Goal: Transaction & Acquisition: Purchase product/service

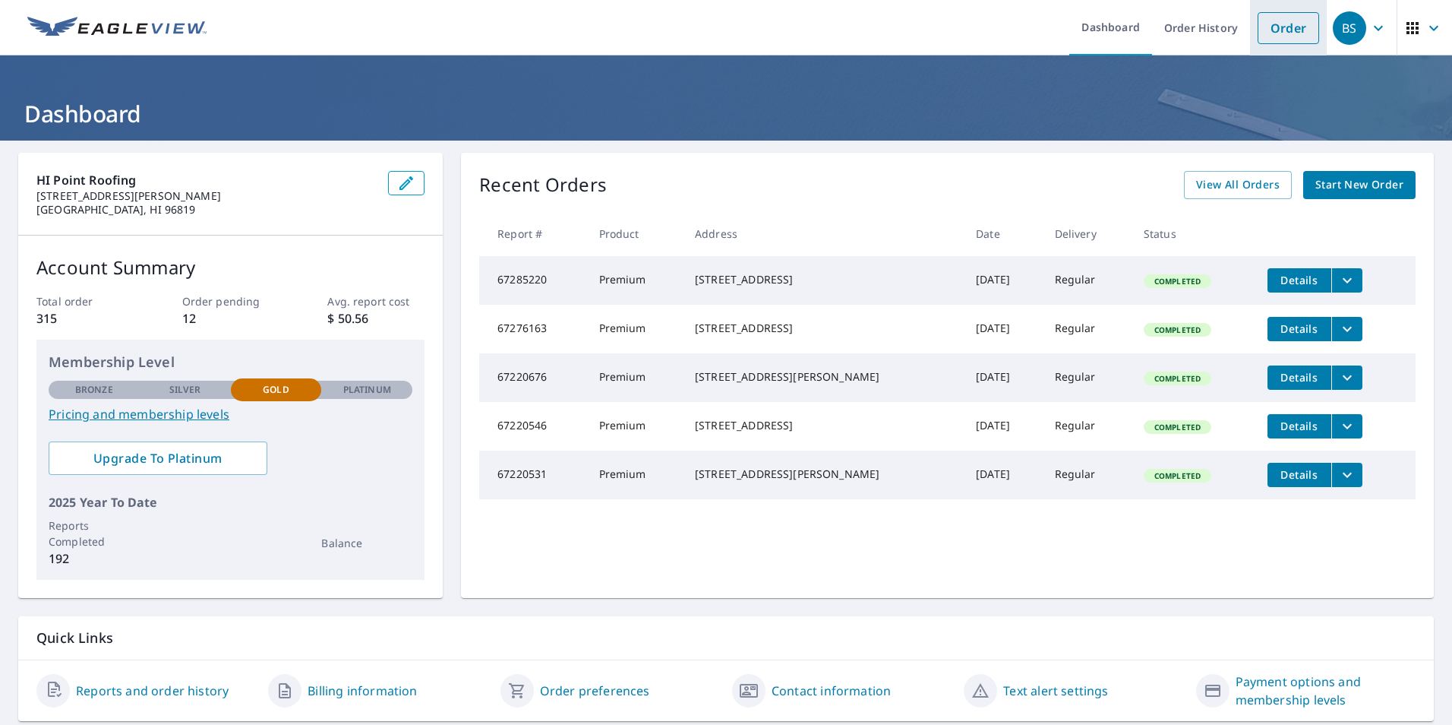
click at [1265, 31] on link "Order" at bounding box center [1289, 28] width 62 height 32
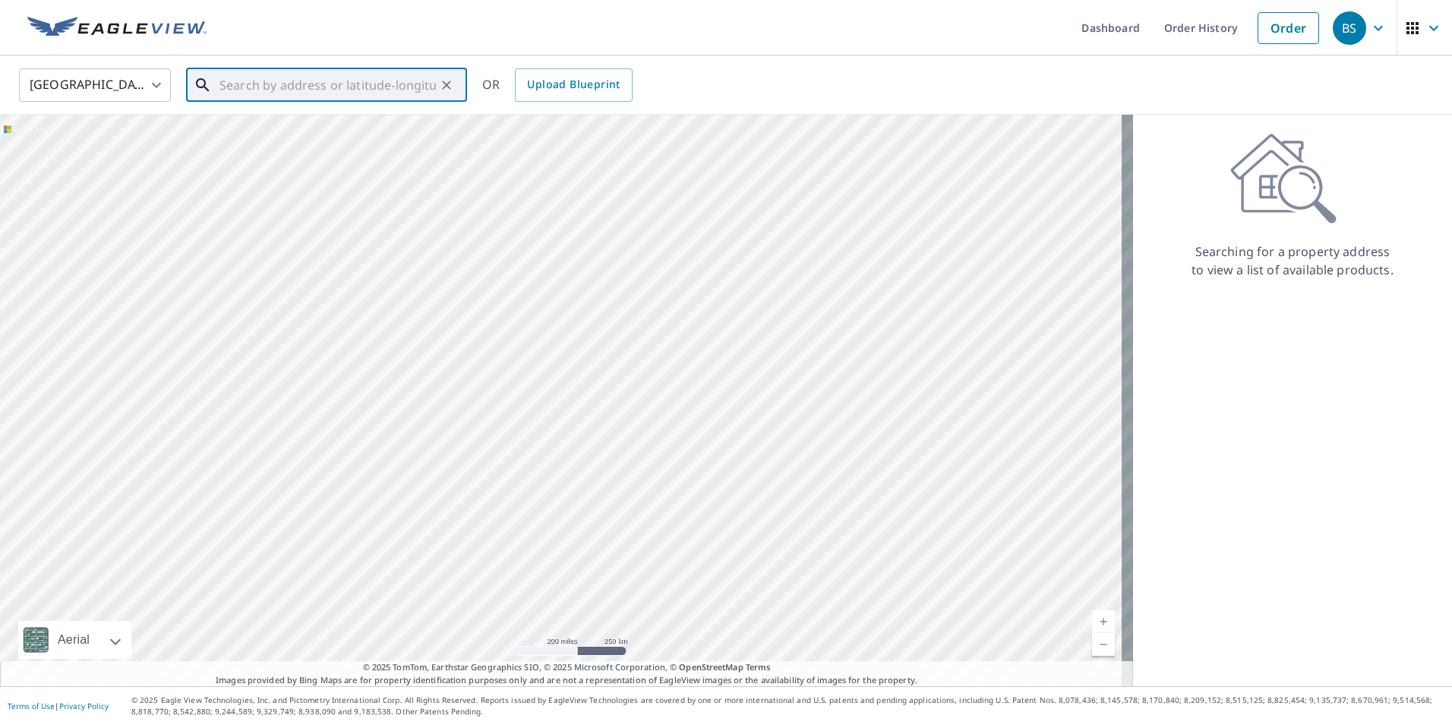
click at [284, 74] on input "text" at bounding box center [327, 85] width 216 height 43
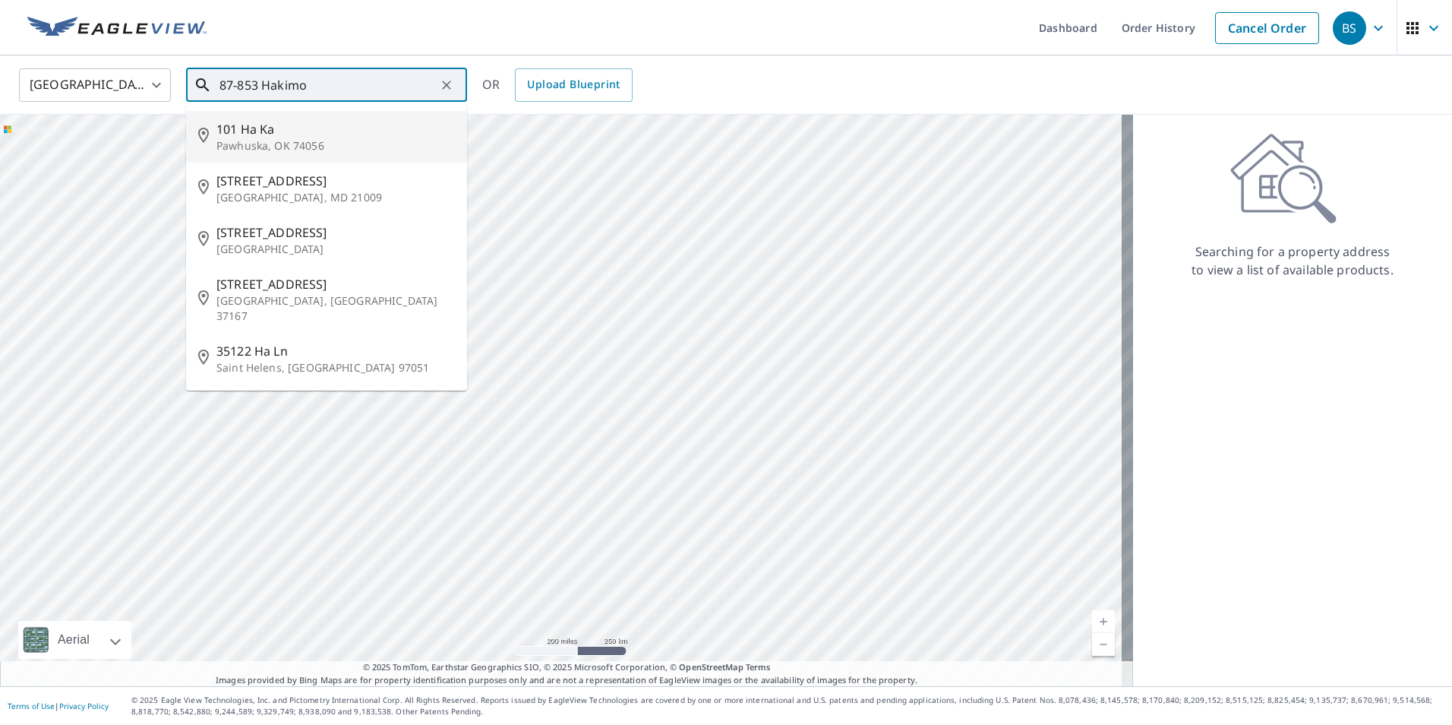
click at [268, 143] on p "Pawhuska, OK 74056" at bounding box center [335, 145] width 238 height 15
type input "101 Ha Ka Pawhuska, OK 74056"
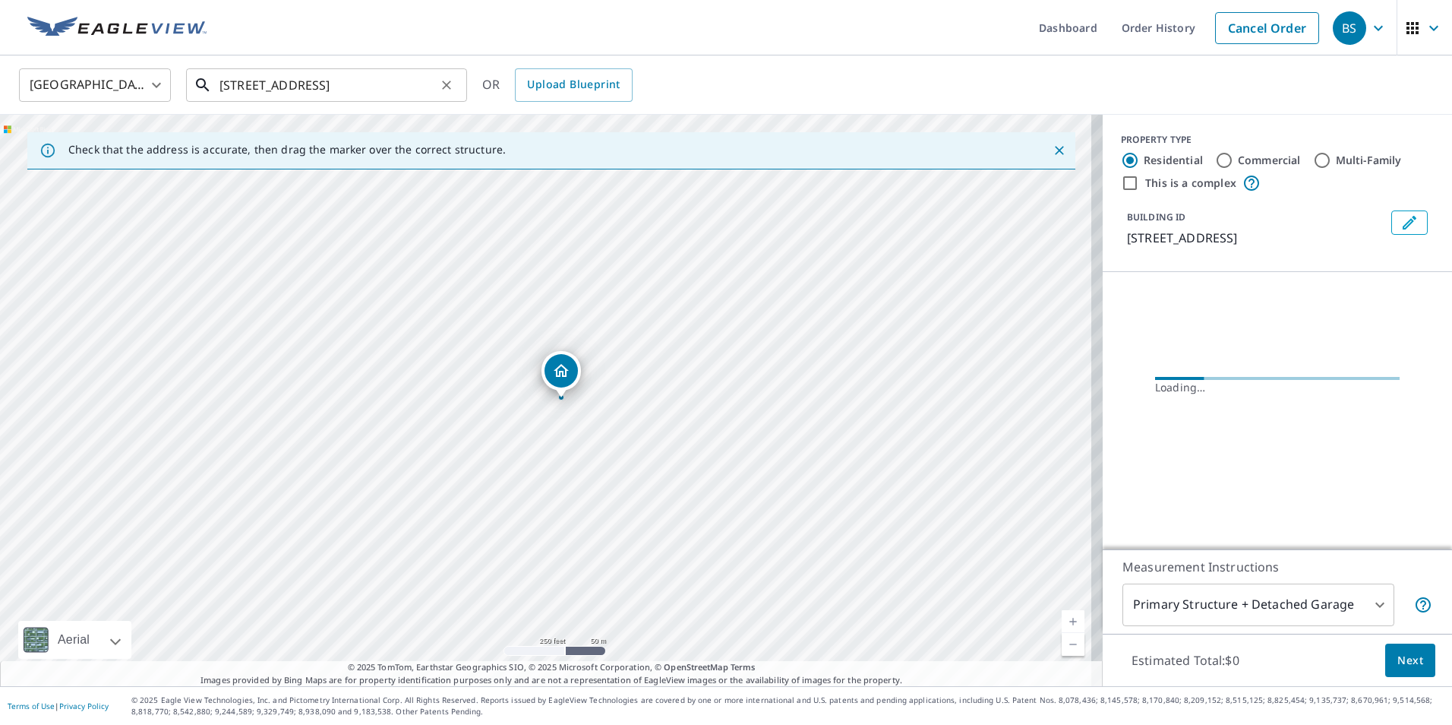
drag, startPoint x: 430, startPoint y: 90, endPoint x: 441, endPoint y: 92, distance: 10.9
click at [432, 90] on input "101 Ha Ka Pawhuska, OK 74056" at bounding box center [327, 85] width 216 height 43
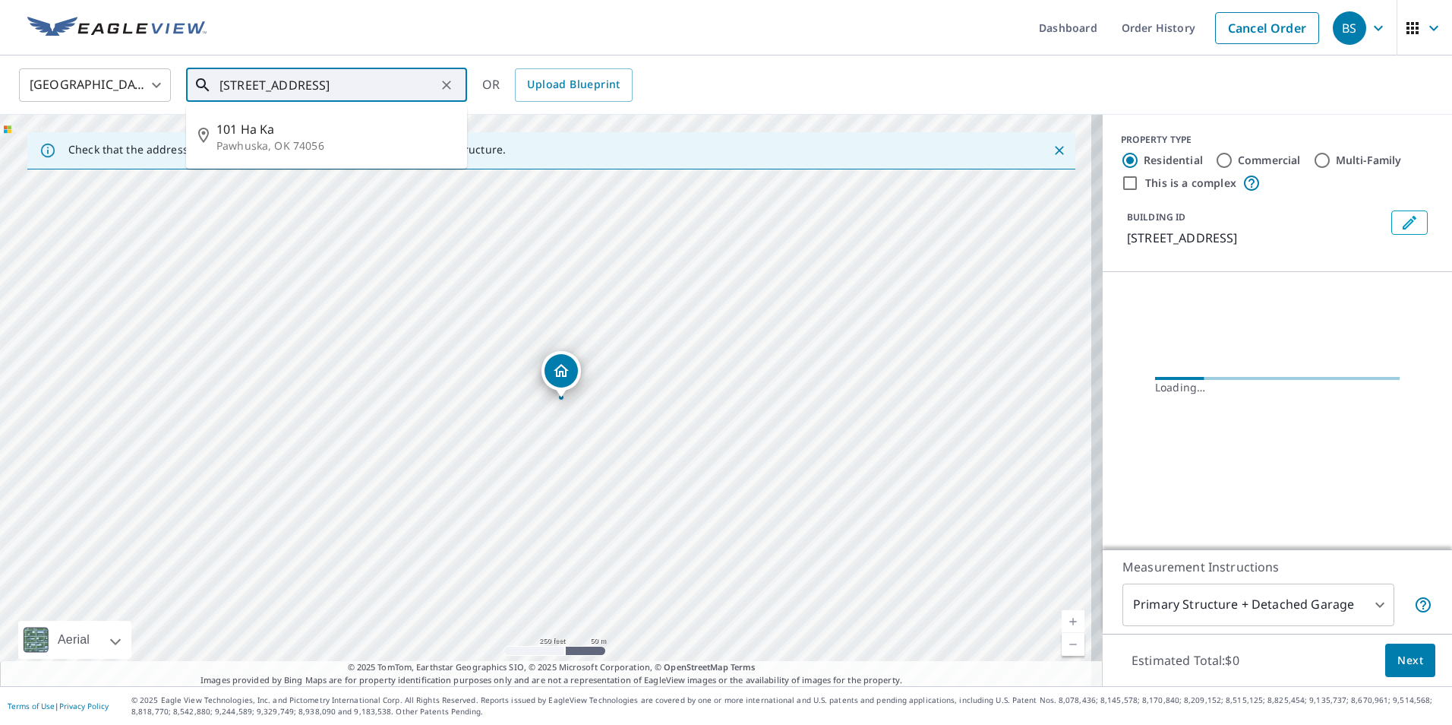
click at [450, 92] on icon "Clear" at bounding box center [446, 84] width 15 height 15
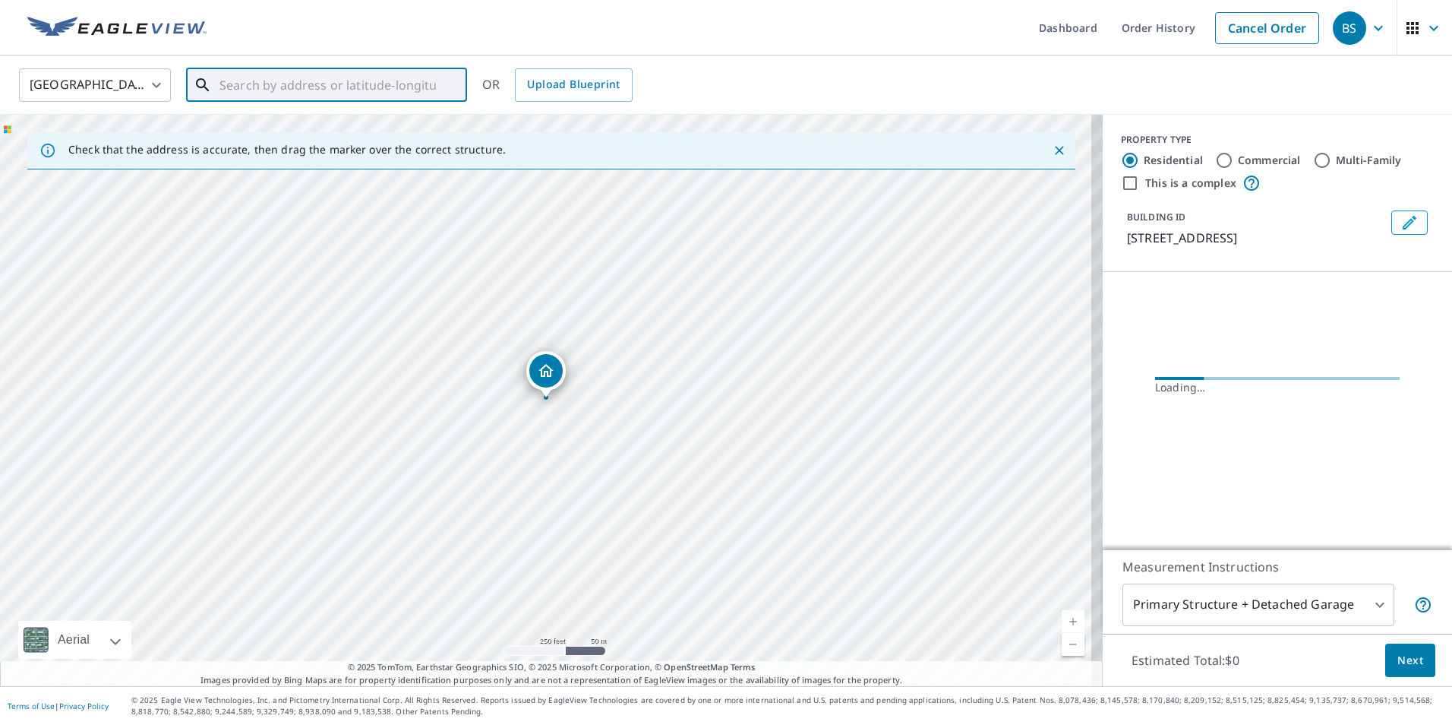
click at [412, 95] on input "text" at bounding box center [327, 85] width 216 height 43
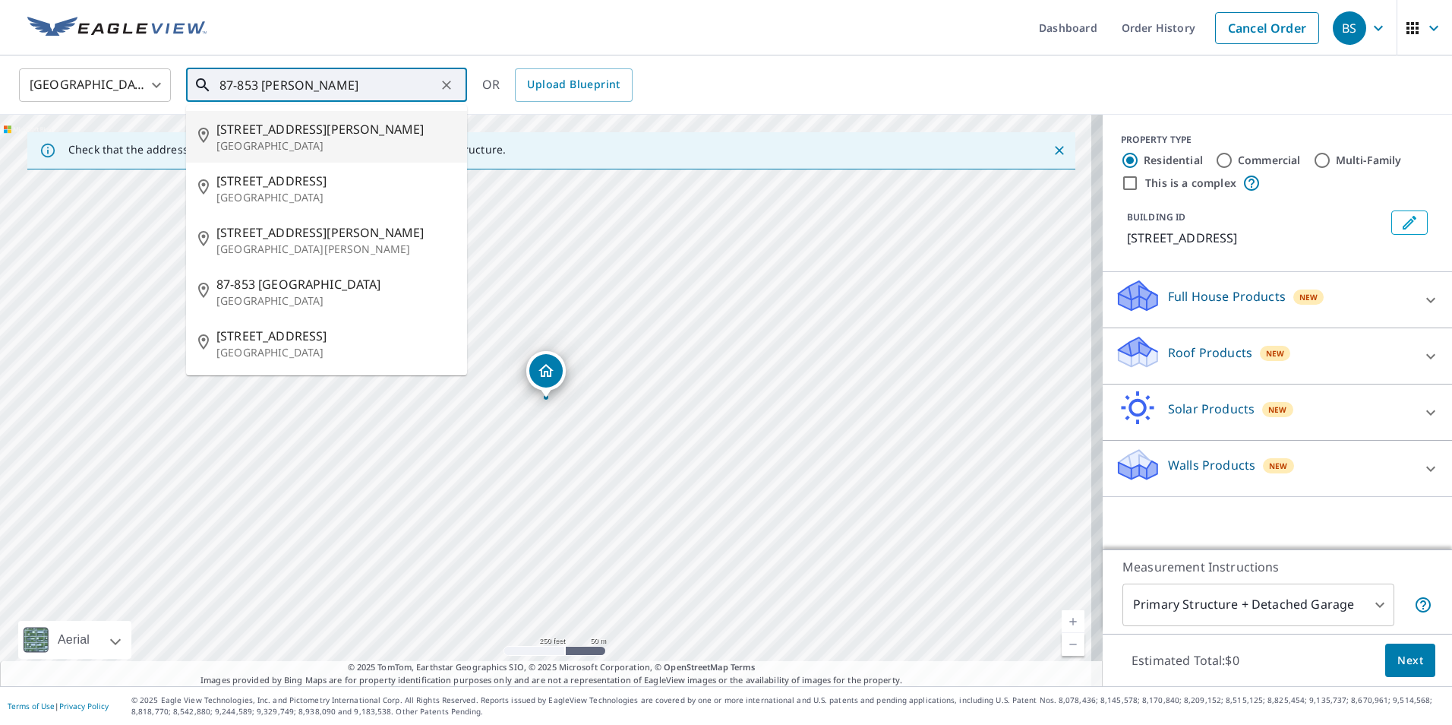
click at [324, 91] on input "87-853 Hakimo ROad" at bounding box center [327, 85] width 216 height 43
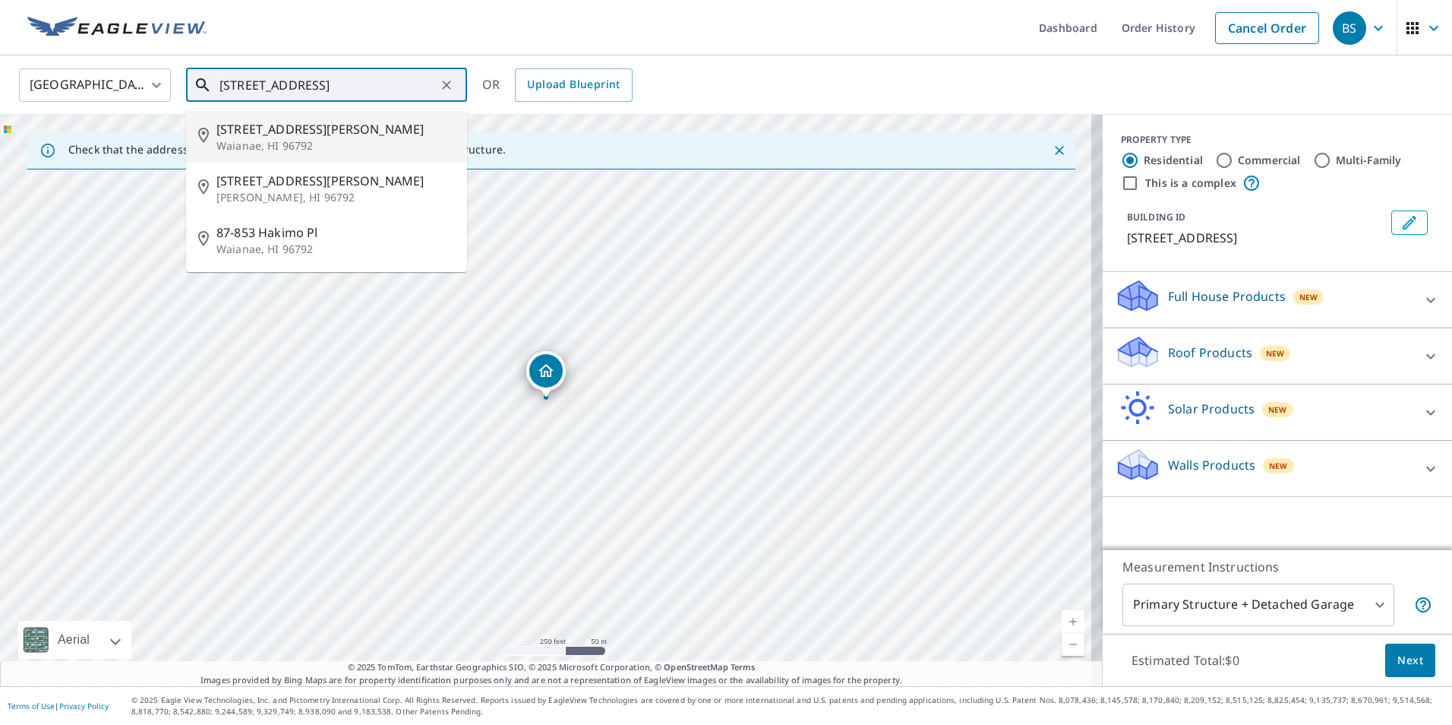
click at [296, 143] on p "Waianae, HI 96792" at bounding box center [335, 145] width 238 height 15
type input "87-[STREET_ADDRESS][PERSON_NAME]"
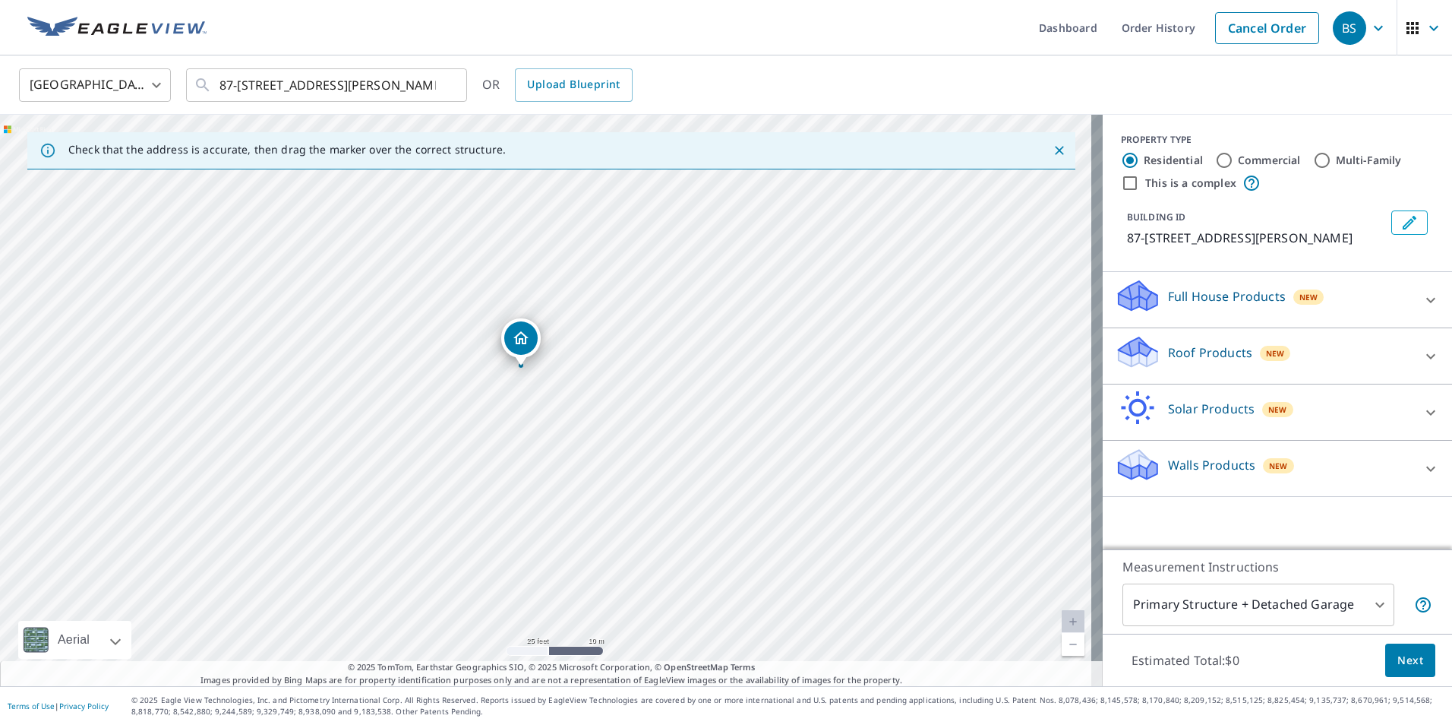
drag, startPoint x: 606, startPoint y: 399, endPoint x: 576, endPoint y: 280, distance: 122.3
click at [576, 280] on div "87-[STREET_ADDRESS][PERSON_NAME]" at bounding box center [551, 400] width 1103 height 571
click at [1313, 161] on input "Multi-Family" at bounding box center [1322, 160] width 18 height 18
radio input "true"
type input "2"
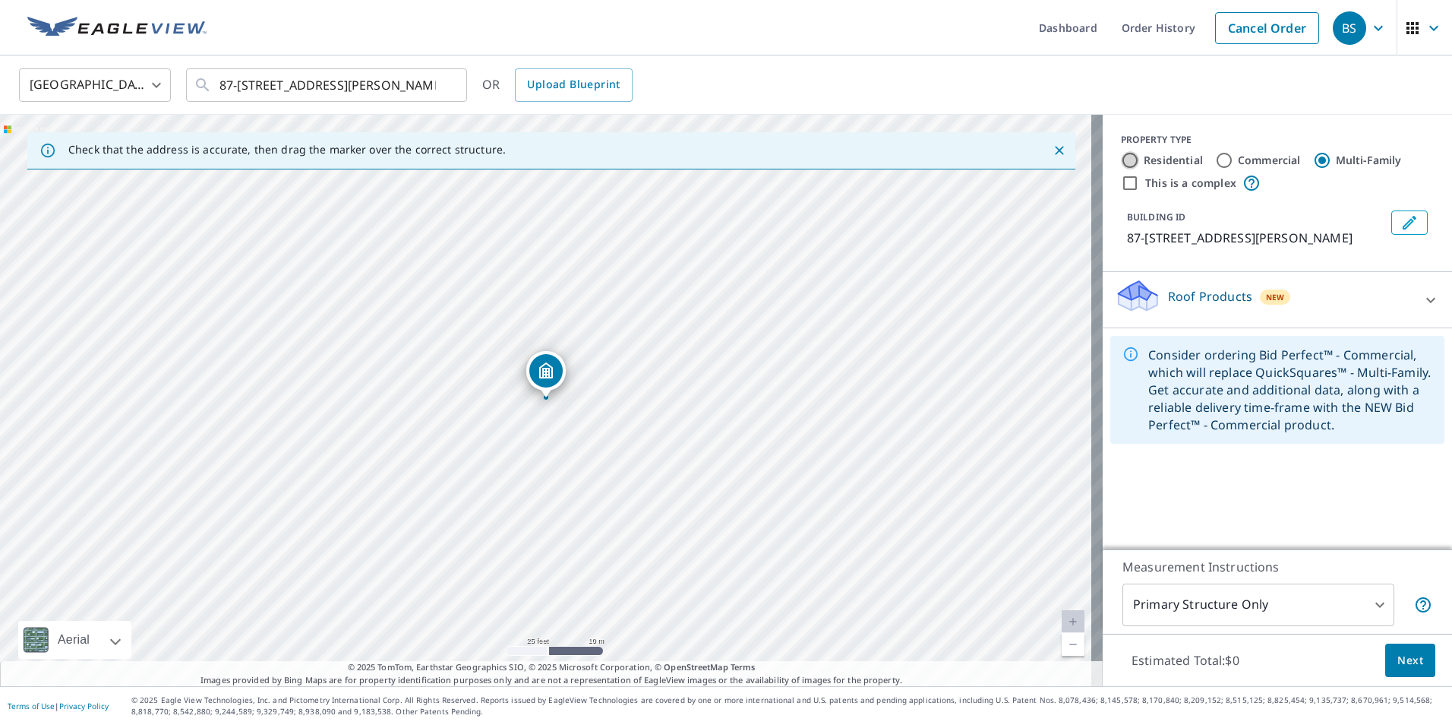
click at [1121, 157] on input "Residential" at bounding box center [1130, 160] width 18 height 18
radio input "true"
type input "1"
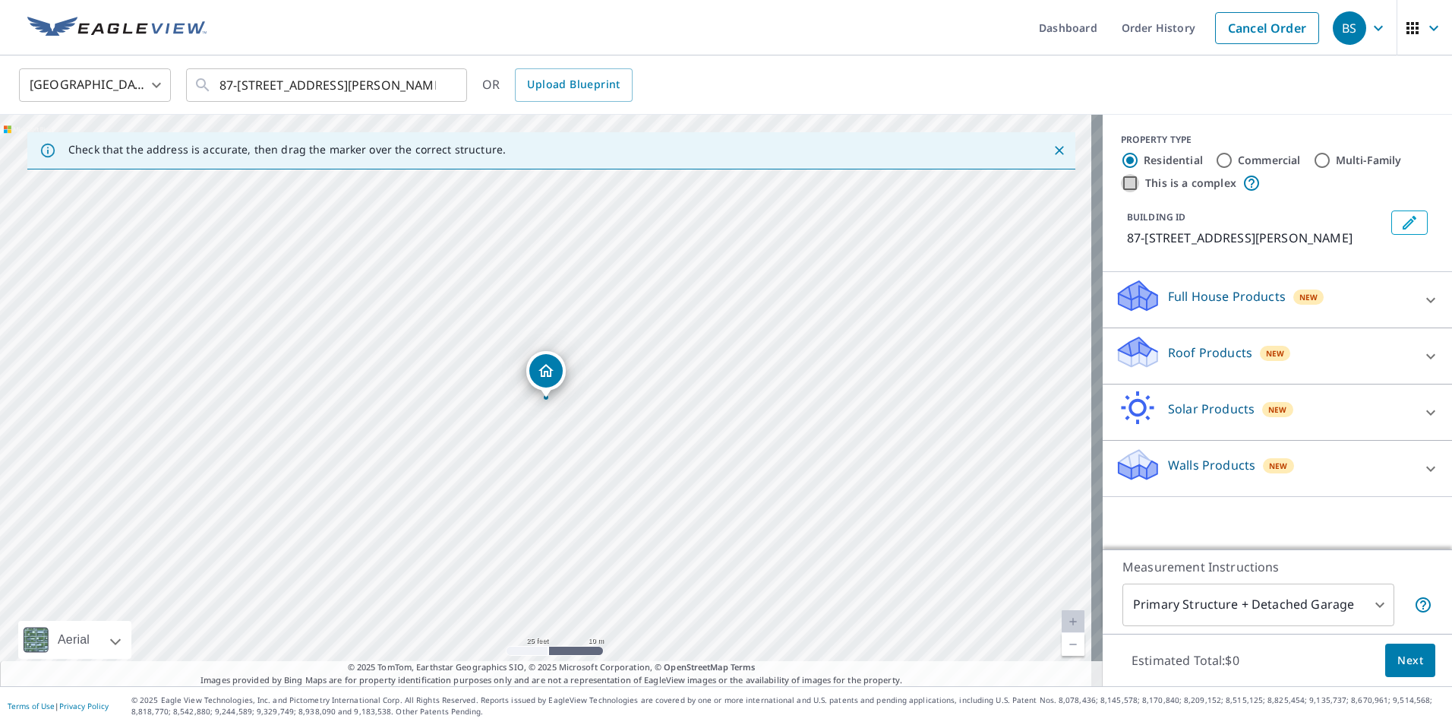
click at [1121, 184] on input "This is a complex" at bounding box center [1130, 183] width 18 height 18
checkbox input "true"
radio input "false"
radio input "true"
type input "4"
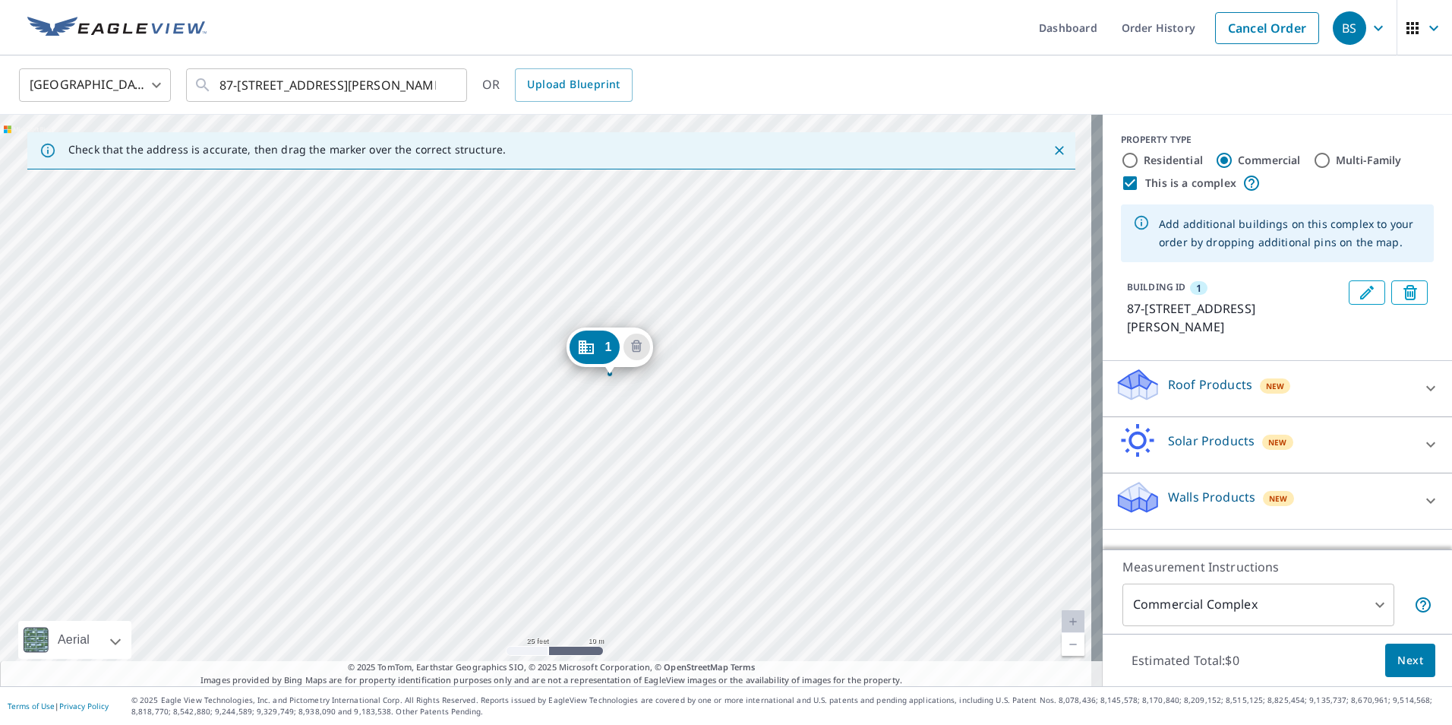
click at [406, 509] on div "[STREET_ADDRESS][PERSON_NAME]" at bounding box center [551, 400] width 1103 height 571
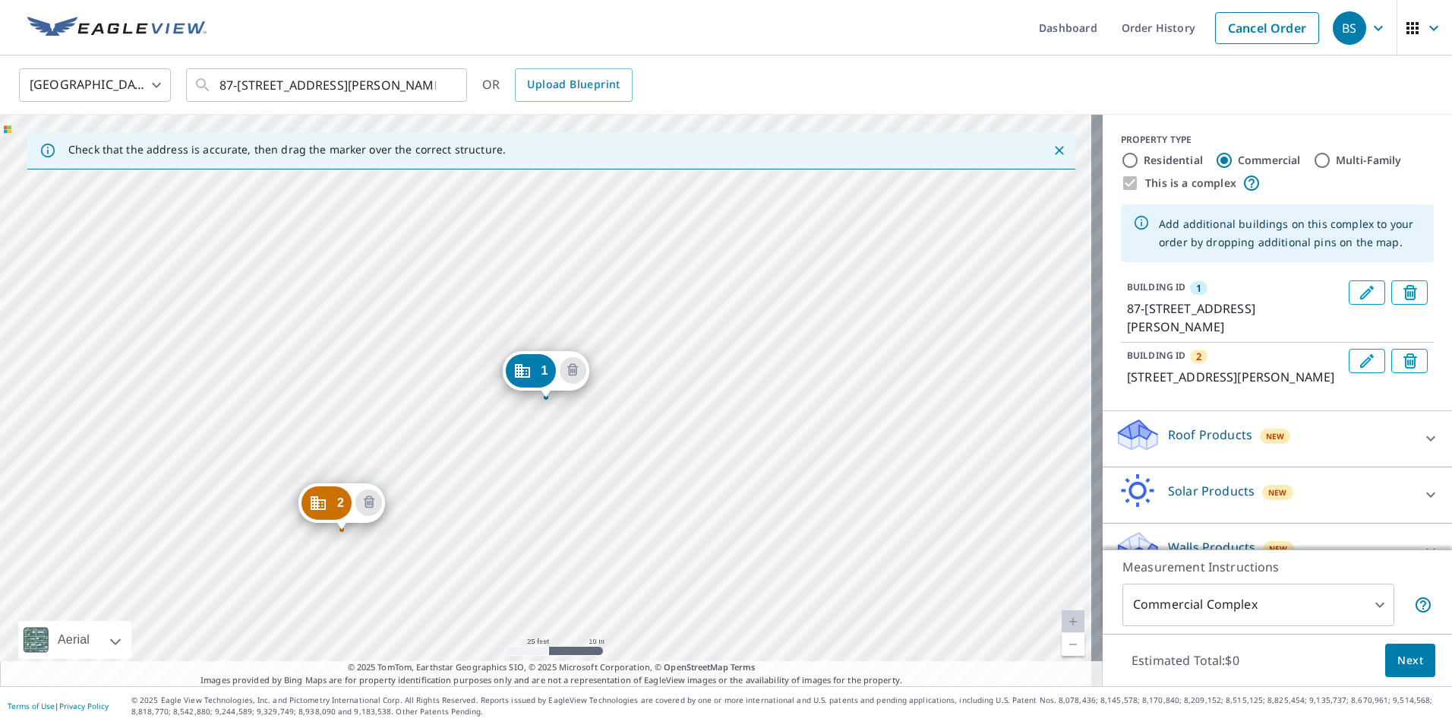
click at [1175, 444] on p "Roof Products" at bounding box center [1210, 434] width 84 height 18
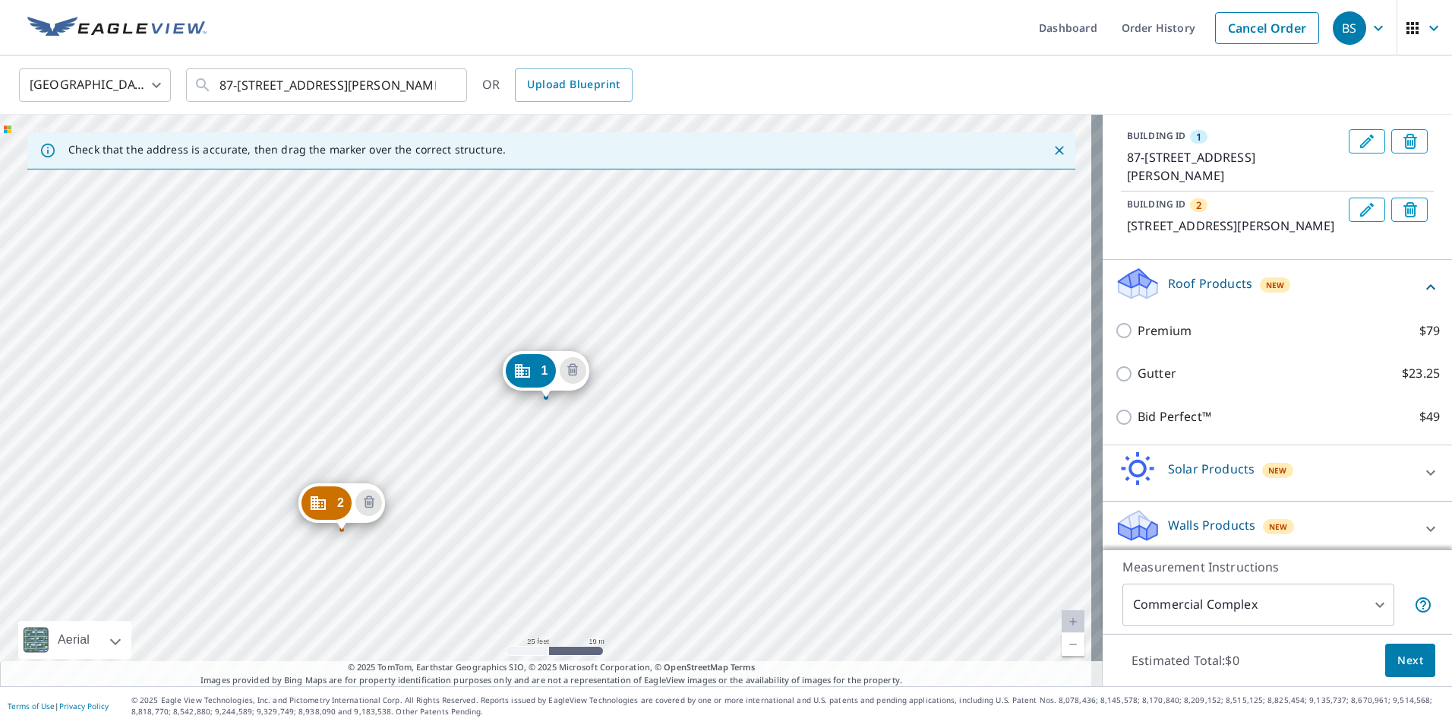
scroll to position [152, 0]
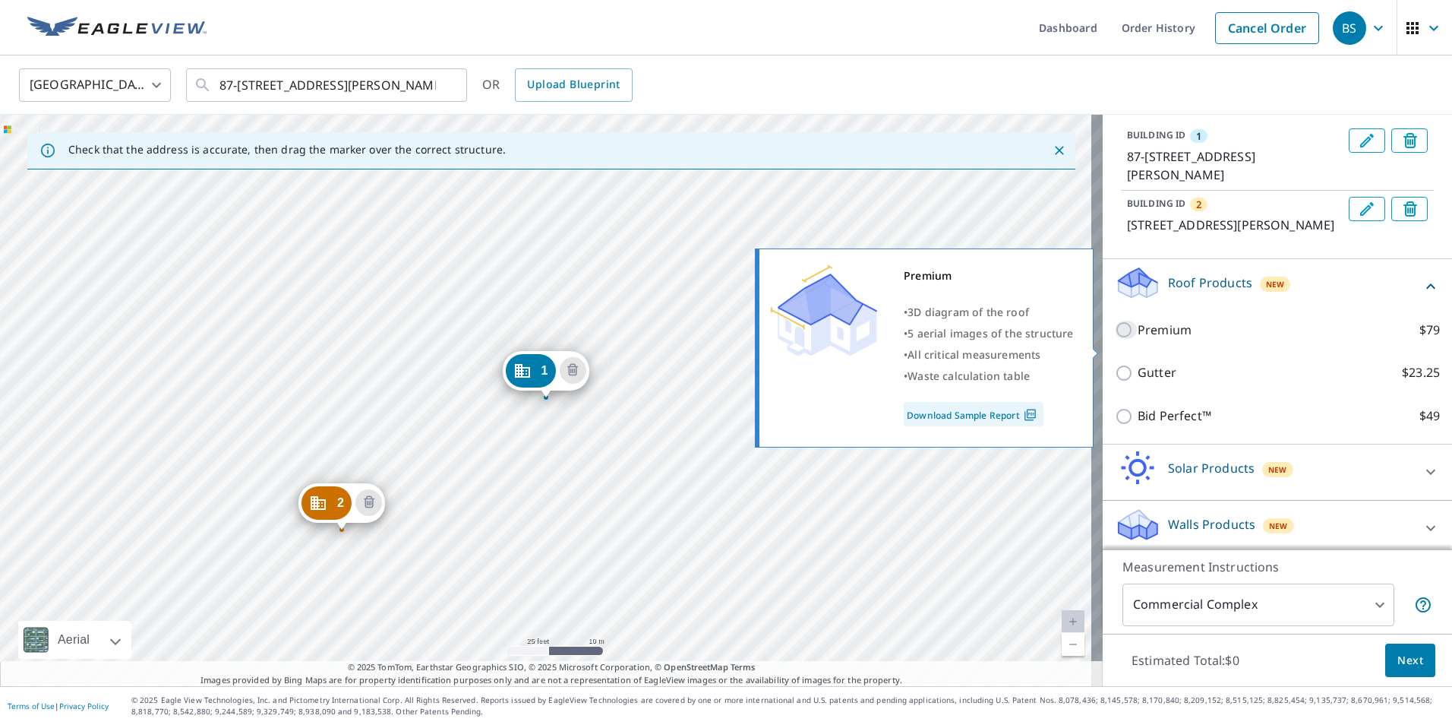
click at [1115, 339] on input "Premium $79" at bounding box center [1126, 330] width 23 height 18
checkbox input "true"
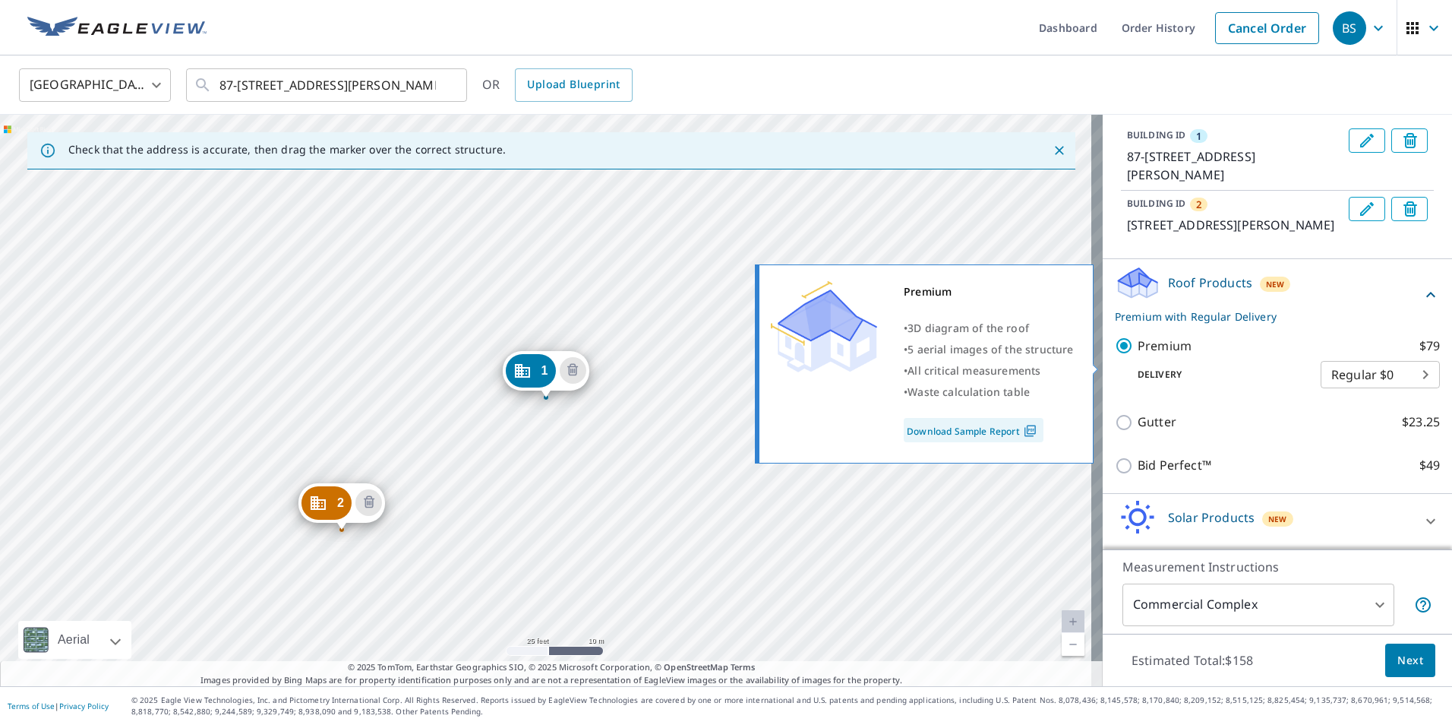
scroll to position [227, 0]
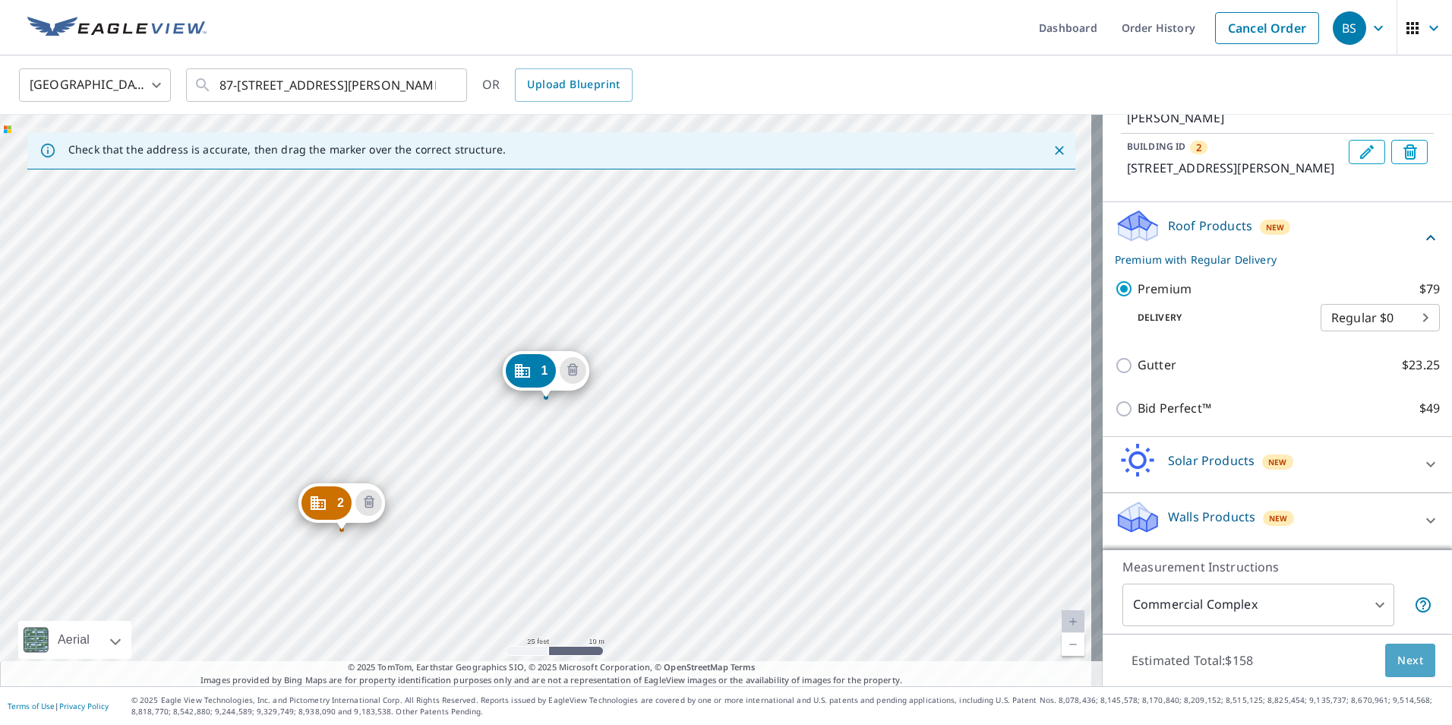
click at [1403, 654] on span "Next" at bounding box center [1410, 660] width 26 height 19
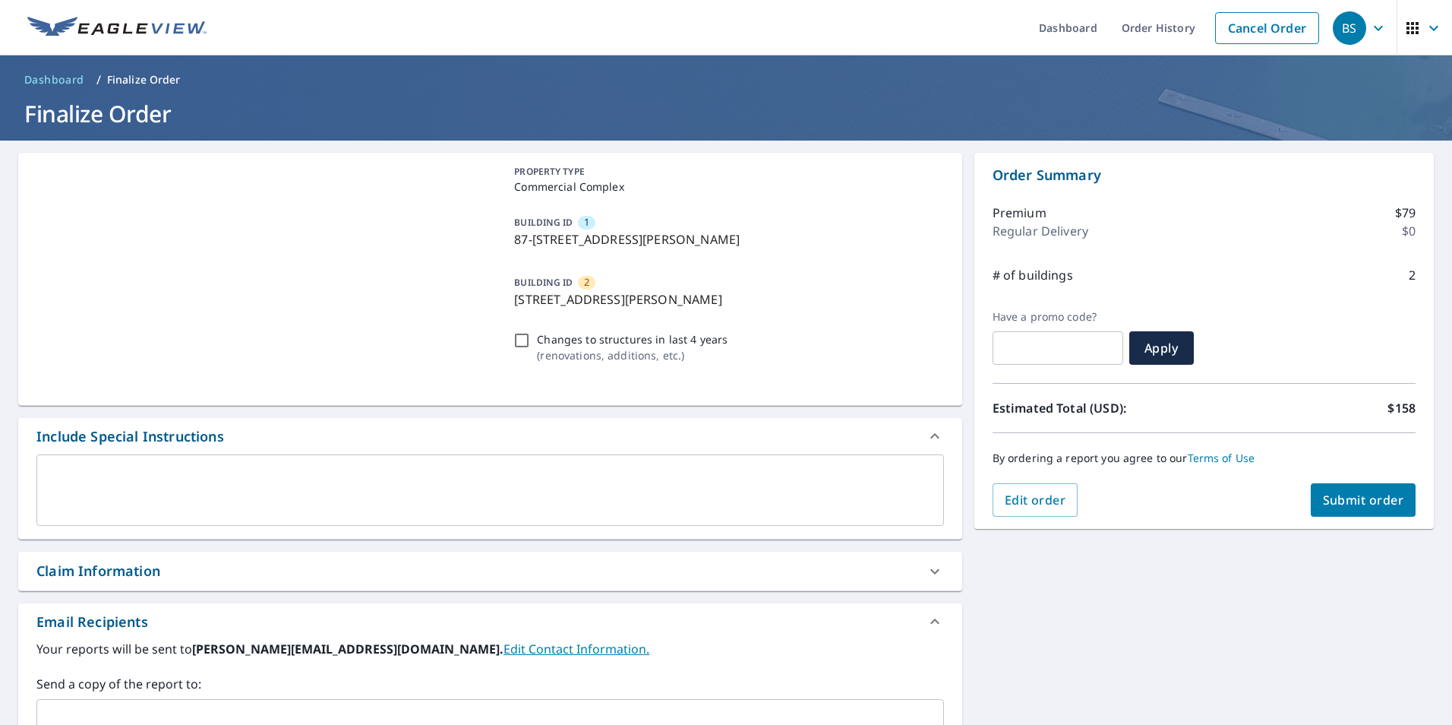
drag, startPoint x: 1403, startPoint y: 654, endPoint x: 1088, endPoint y: 626, distance: 315.7
click at [1088, 626] on div "PROPERTY TYPE Commercial Complex BUILDING ID 1 87-853 Hakimo Rd, Waianae, HI, 9…" at bounding box center [726, 529] width 1452 height 777
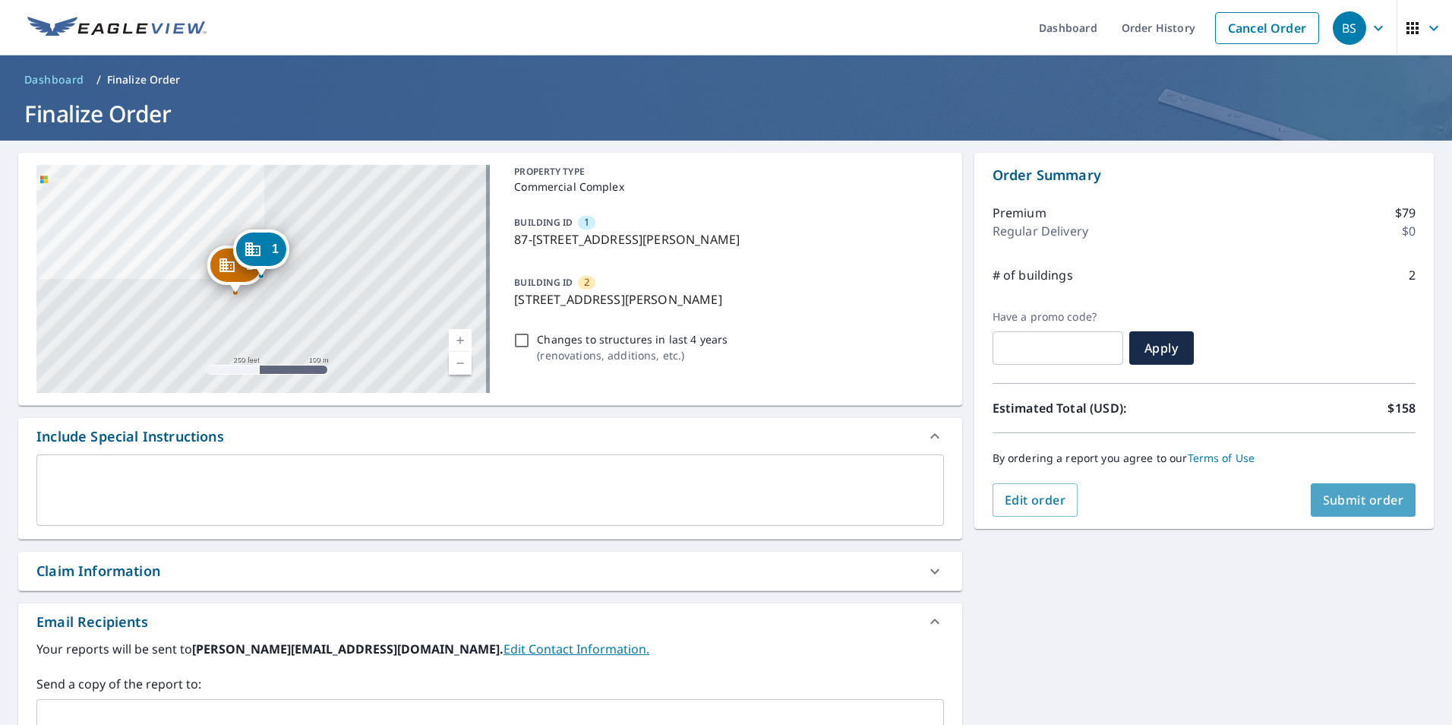
click at [1356, 500] on span "Submit order" at bounding box center [1363, 499] width 81 height 17
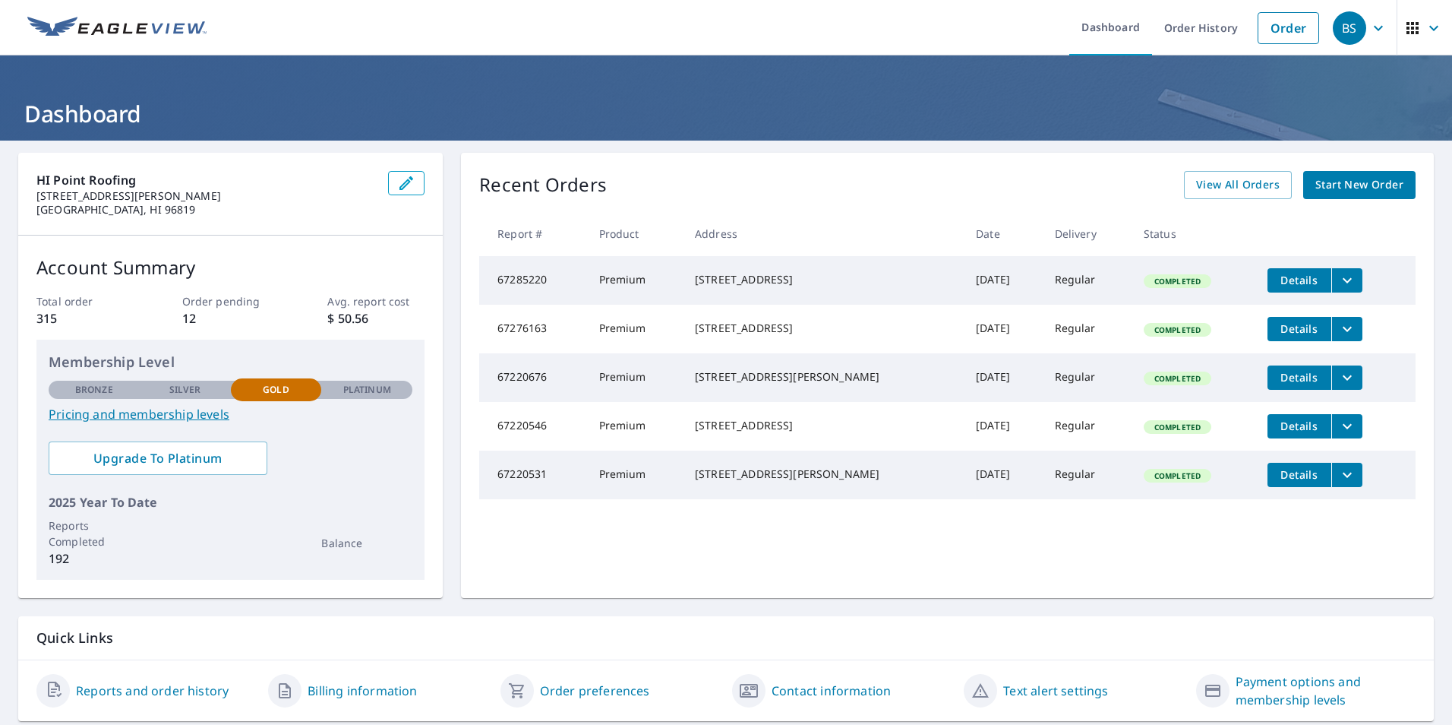
click at [1332, 179] on span "Start New Order" at bounding box center [1359, 184] width 88 height 19
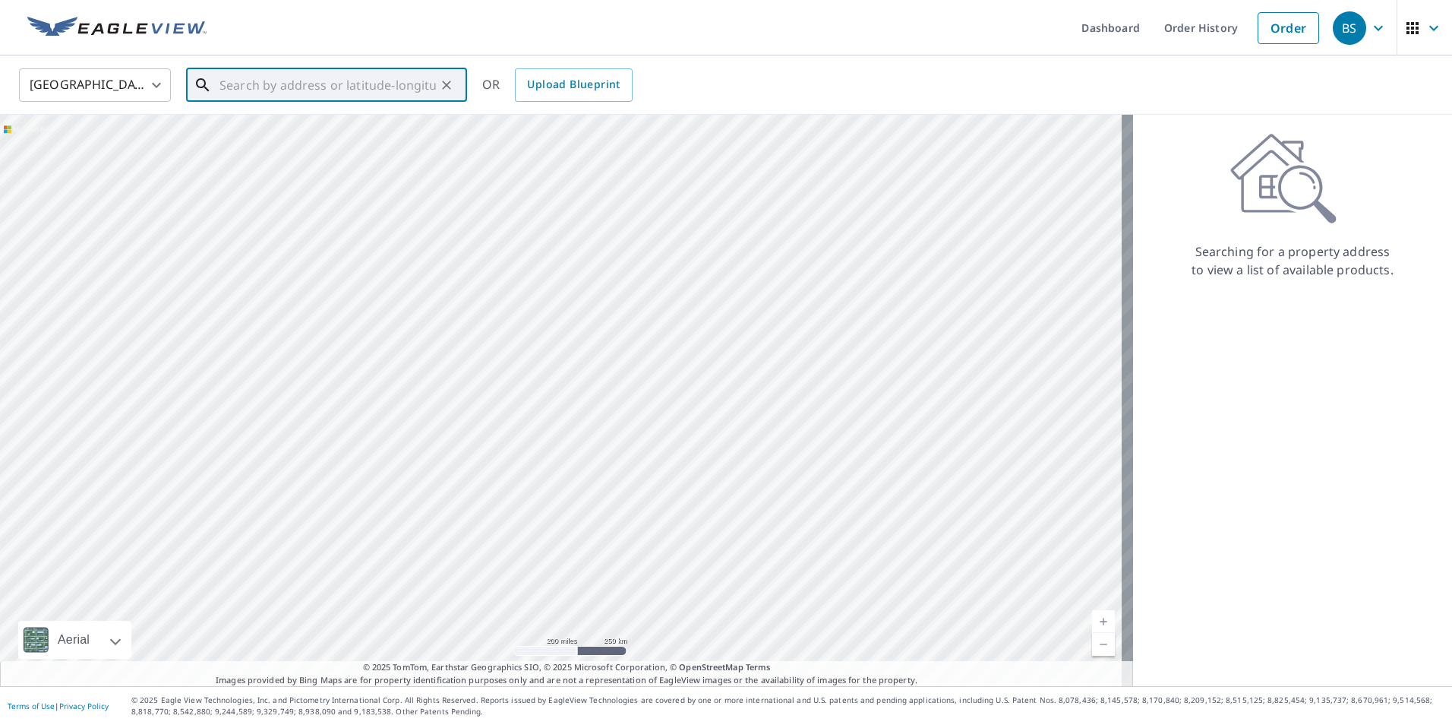
click at [295, 93] on input "text" at bounding box center [327, 85] width 216 height 43
click at [253, 84] on input "text" at bounding box center [327, 85] width 216 height 43
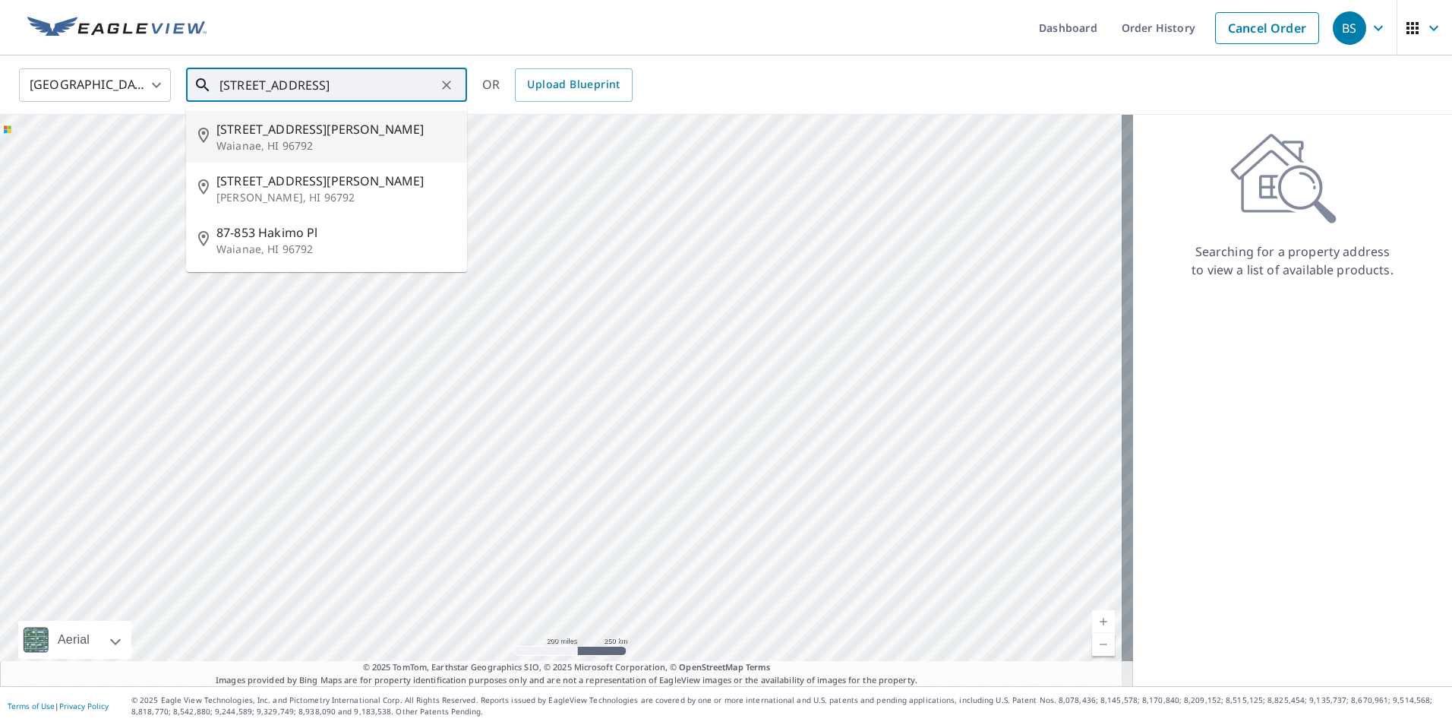
click at [262, 139] on p "Waianae, HI 96792" at bounding box center [335, 145] width 238 height 15
type input "87-[STREET_ADDRESS][PERSON_NAME]"
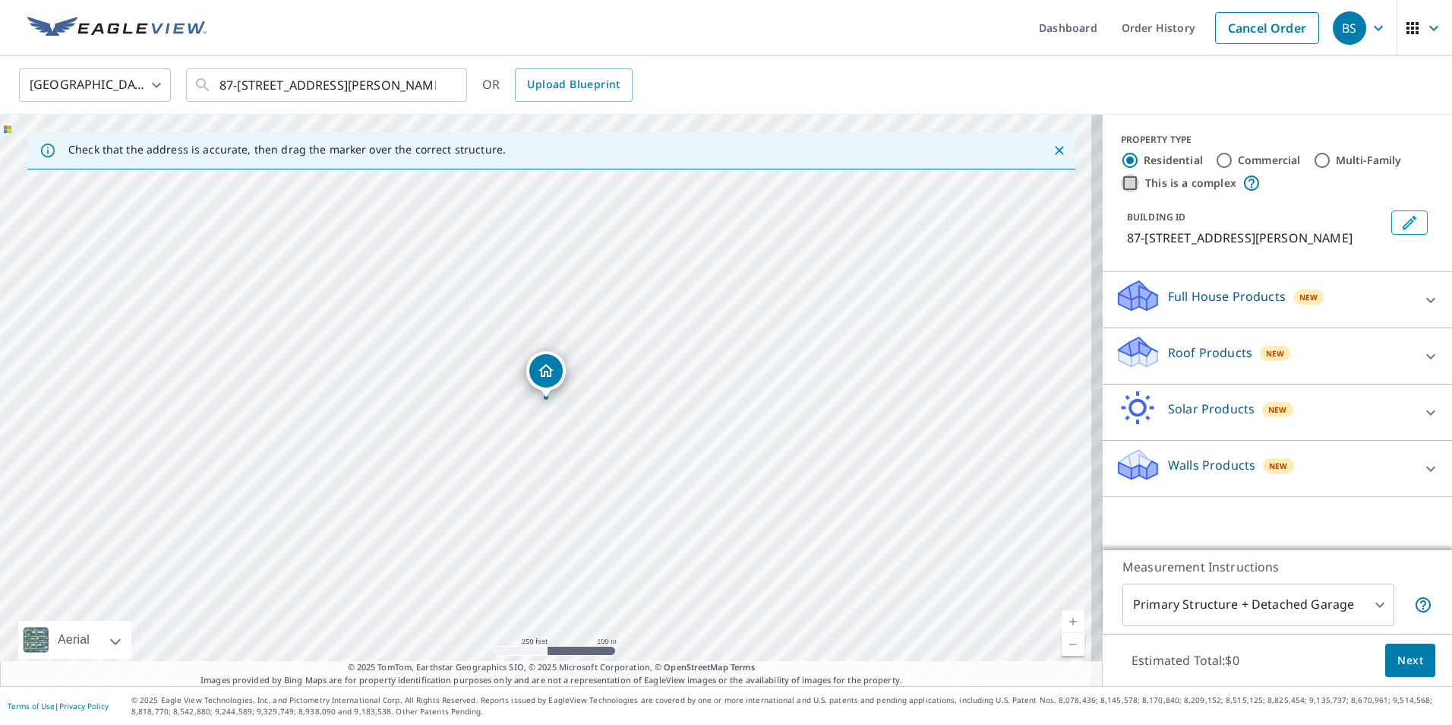
click at [1121, 190] on input "This is a complex" at bounding box center [1130, 183] width 18 height 18
checkbox input "true"
radio input "false"
radio input "true"
type input "4"
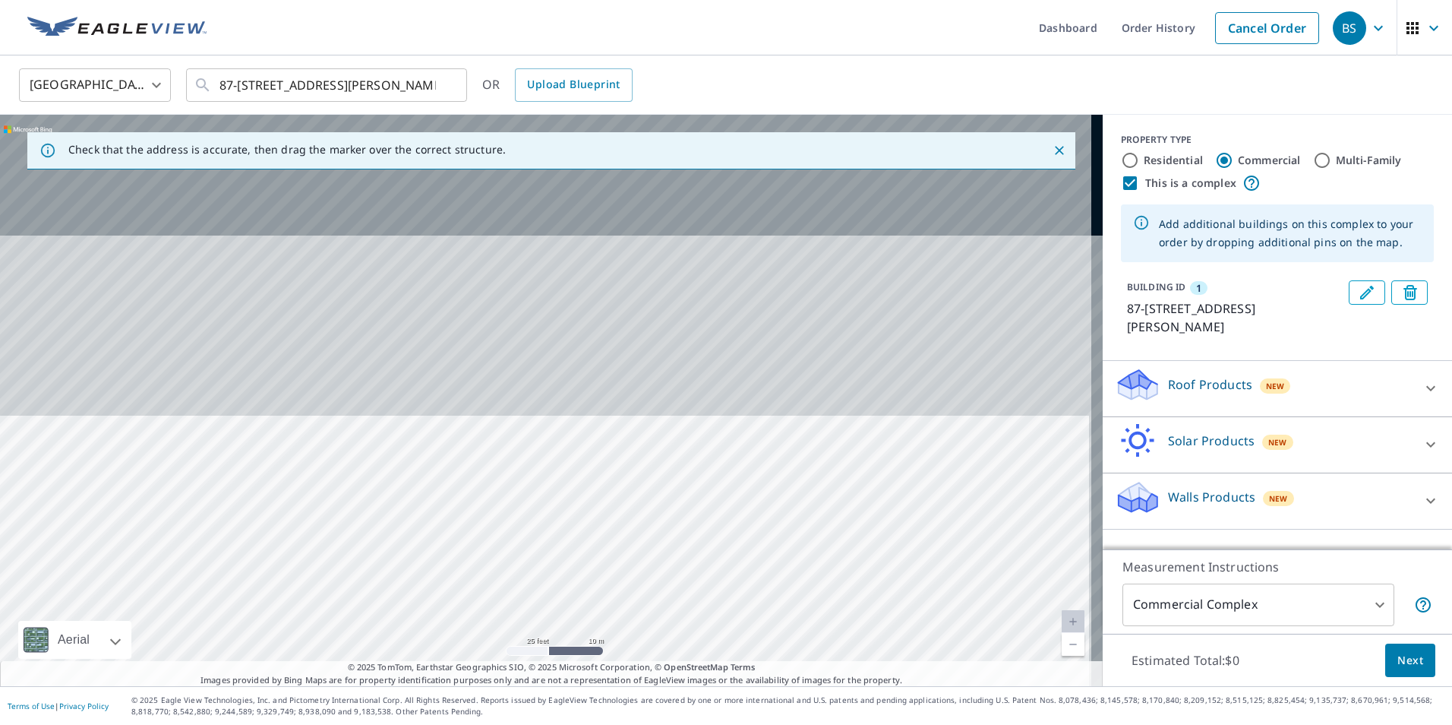
drag, startPoint x: 661, startPoint y: 287, endPoint x: 660, endPoint y: 724, distance: 436.7
click at [663, 724] on html "BS BS Dashboard Order History Cancel Order BS [GEOGRAPHIC_DATA] [GEOGRAPHIC_DAT…" at bounding box center [726, 362] width 1452 height 725
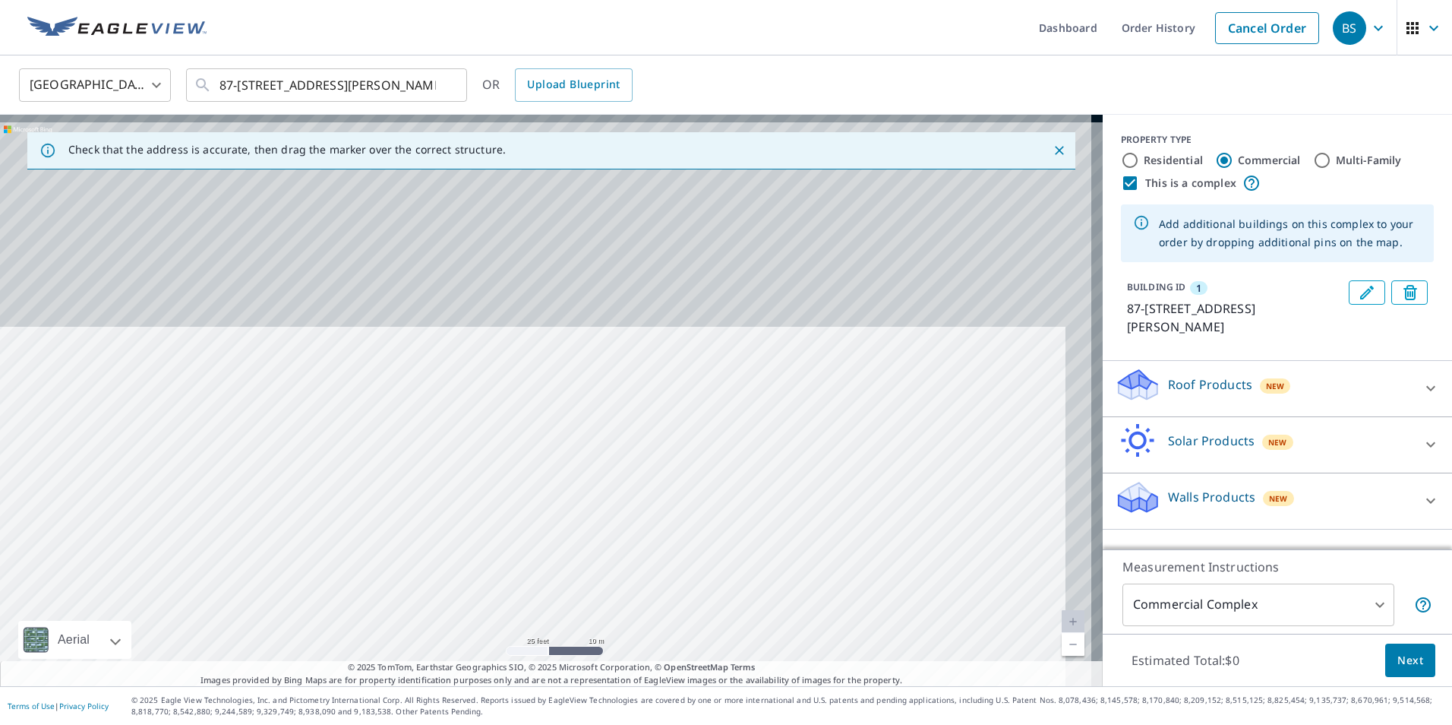
drag, startPoint x: 600, startPoint y: 215, endPoint x: 545, endPoint y: 720, distance: 508.0
click at [545, 720] on div "Dashboard Order History Cancel Order BS [GEOGRAPHIC_DATA] [GEOGRAPHIC_DATA] ​ […" at bounding box center [726, 362] width 1452 height 725
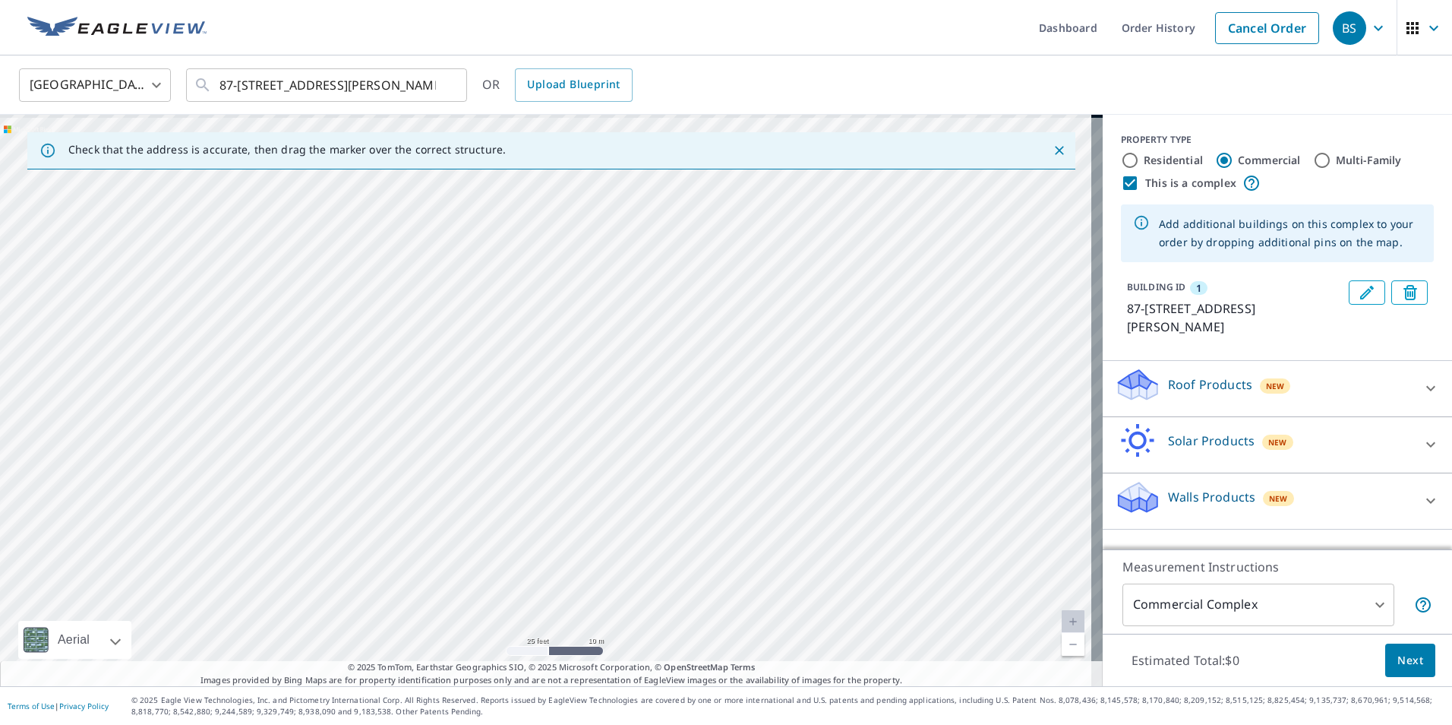
drag, startPoint x: 552, startPoint y: 307, endPoint x: 536, endPoint y: 546, distance: 239.8
click at [553, 537] on div "[STREET_ADDRESS][PERSON_NAME]" at bounding box center [551, 400] width 1103 height 571
drag, startPoint x: 545, startPoint y: 442, endPoint x: 500, endPoint y: 763, distance: 324.4
click at [500, 724] on html "BS BS Dashboard Order History Cancel Order BS [GEOGRAPHIC_DATA] [GEOGRAPHIC_DAT…" at bounding box center [726, 362] width 1452 height 725
drag, startPoint x: 504, startPoint y: 427, endPoint x: 491, endPoint y: 763, distance: 336.7
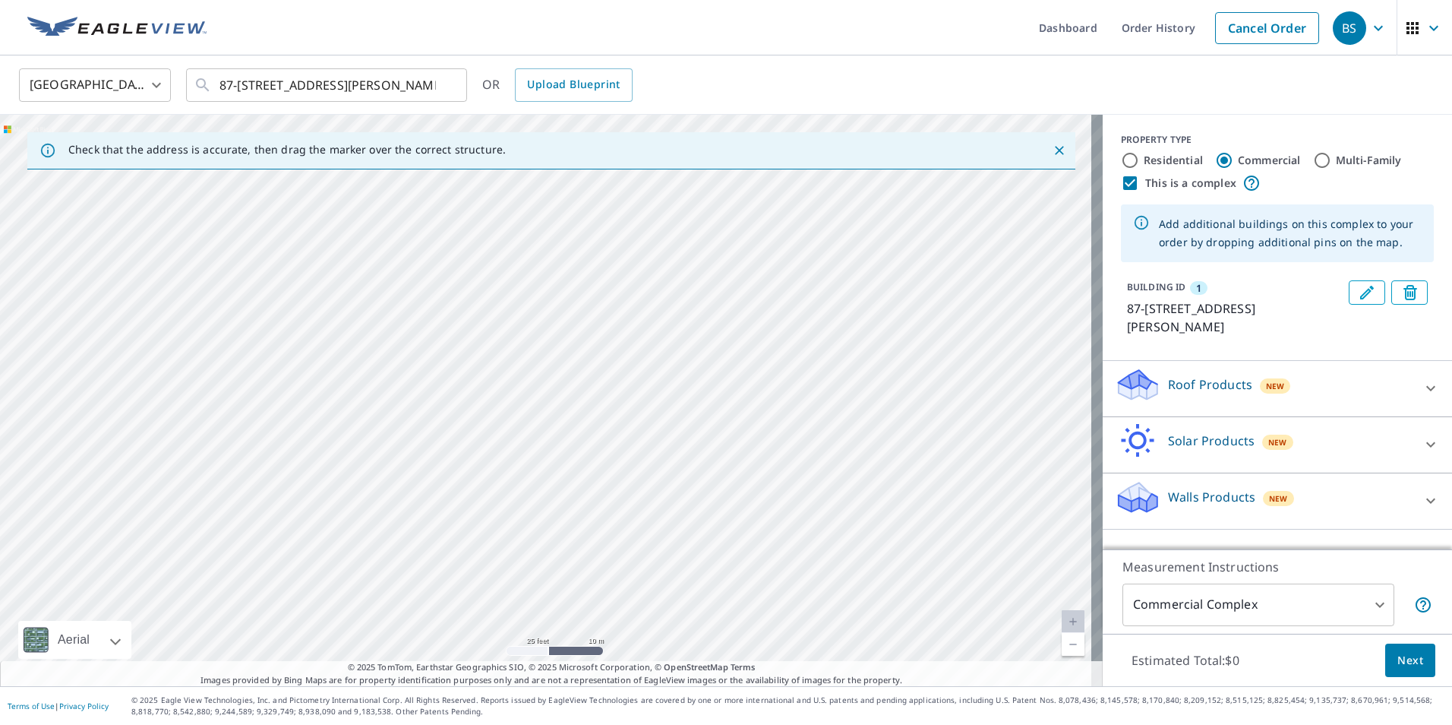
click at [491, 724] on html "BS BS Dashboard Order History Cancel Order BS [GEOGRAPHIC_DATA] [GEOGRAPHIC_DAT…" at bounding box center [726, 362] width 1452 height 725
click at [1052, 154] on icon "Close" at bounding box center [1059, 150] width 15 height 15
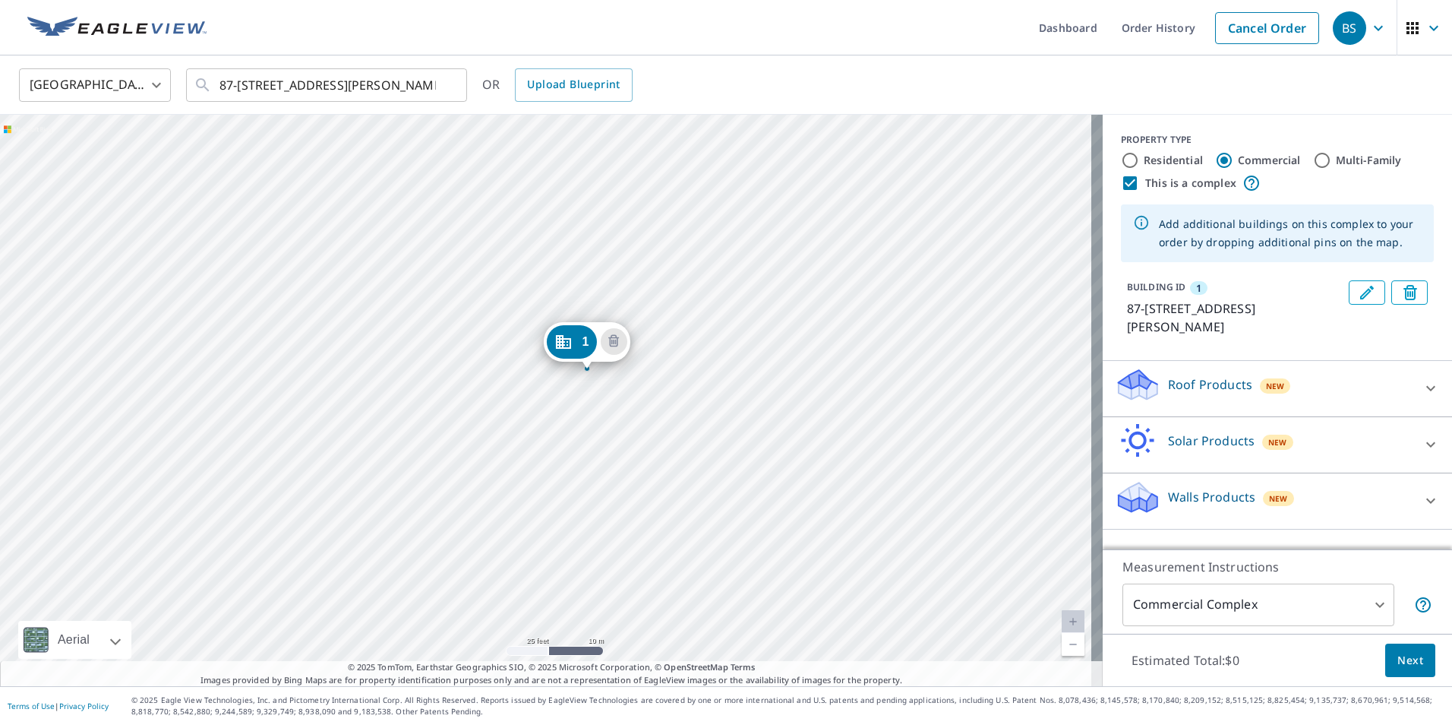
click at [644, 347] on div "1 87-853 Hakimo Rd Waianae, HI 96792" at bounding box center [551, 400] width 1103 height 571
click at [1121, 183] on input "This is a complex" at bounding box center [1130, 183] width 18 height 18
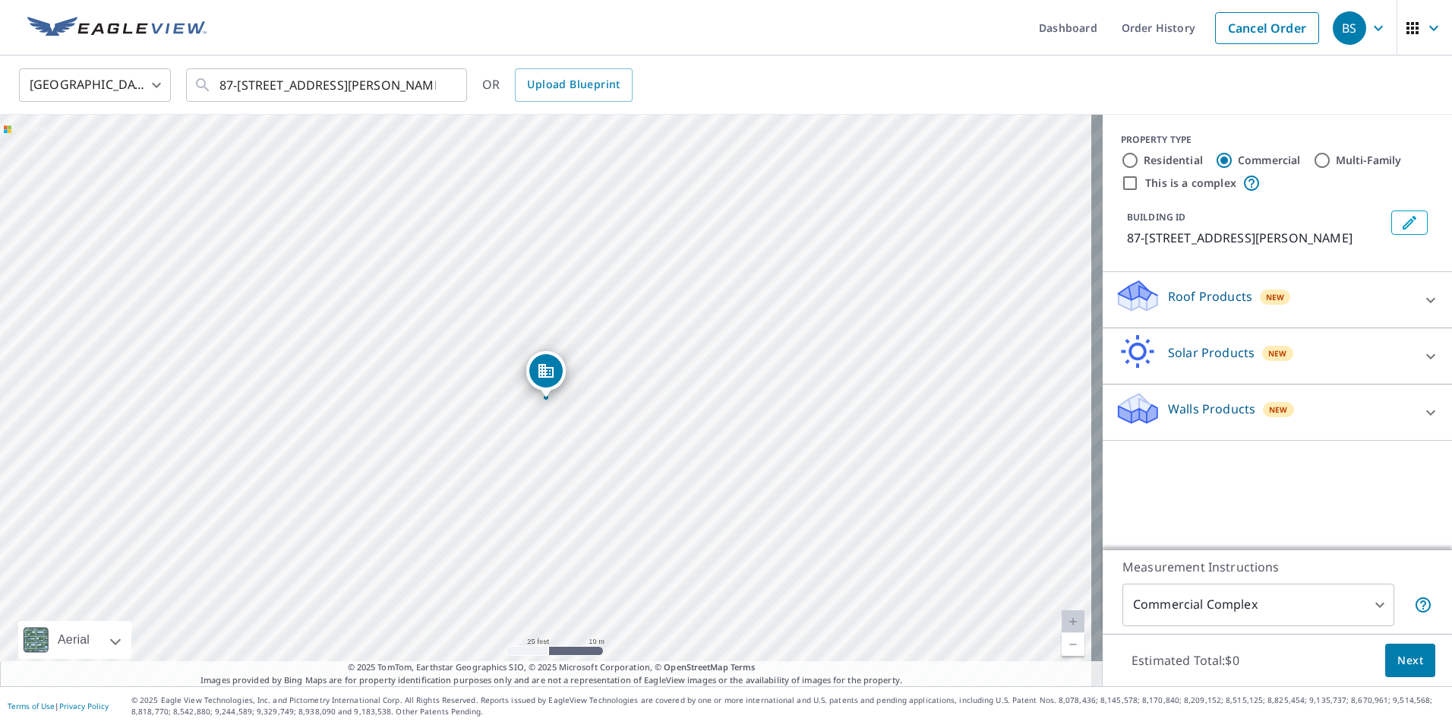
click at [1121, 183] on input "This is a complex" at bounding box center [1130, 183] width 18 height 18
checkbox input "true"
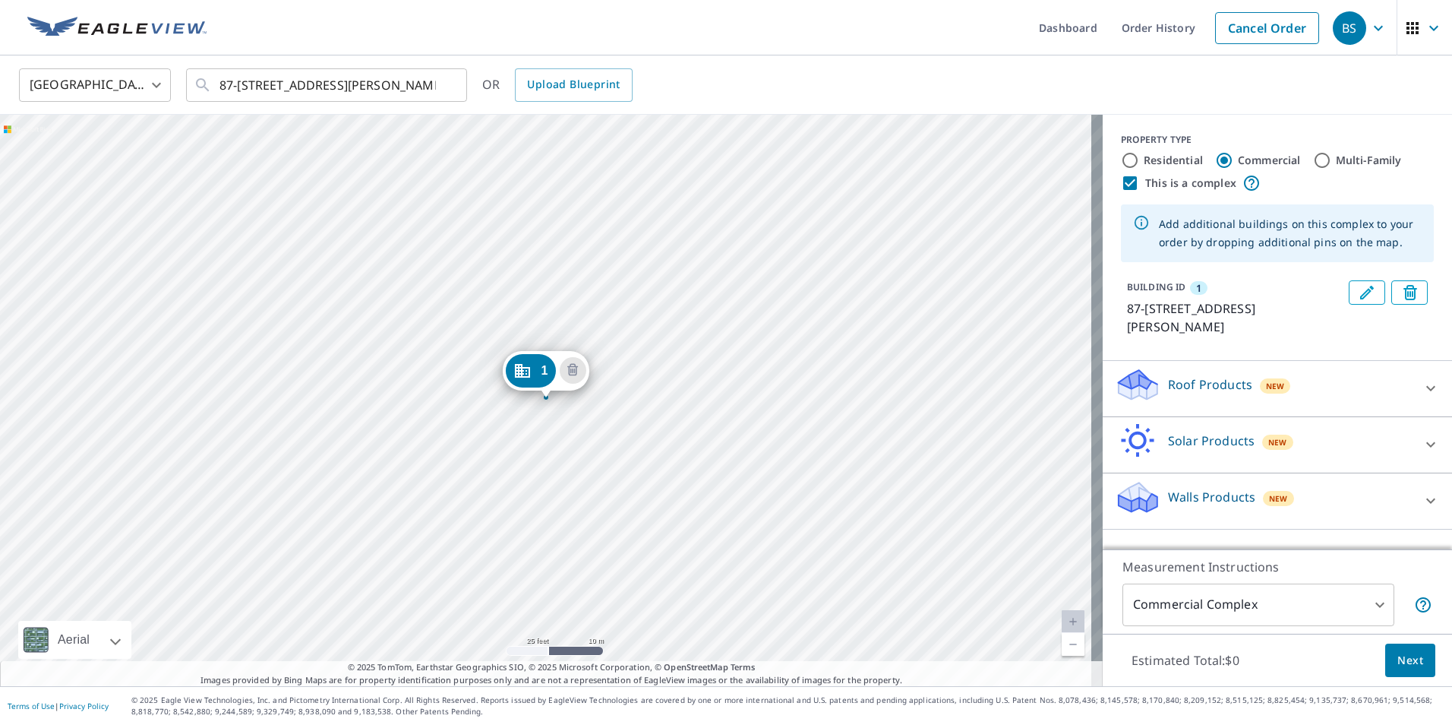
click at [332, 530] on div "1 87-853 Hakimo Rd Waianae, HI 96792" at bounding box center [551, 400] width 1103 height 571
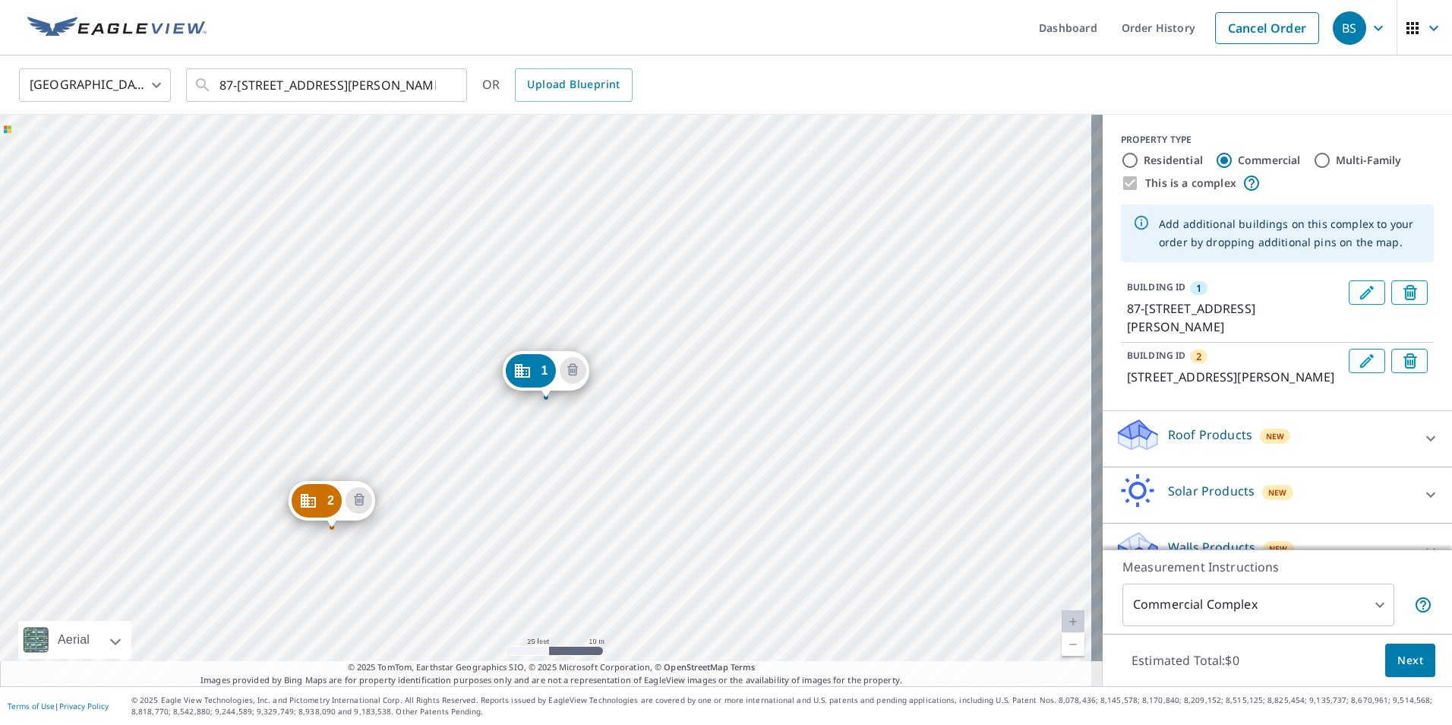
click at [1220, 444] on p "Roof Products" at bounding box center [1210, 434] width 84 height 18
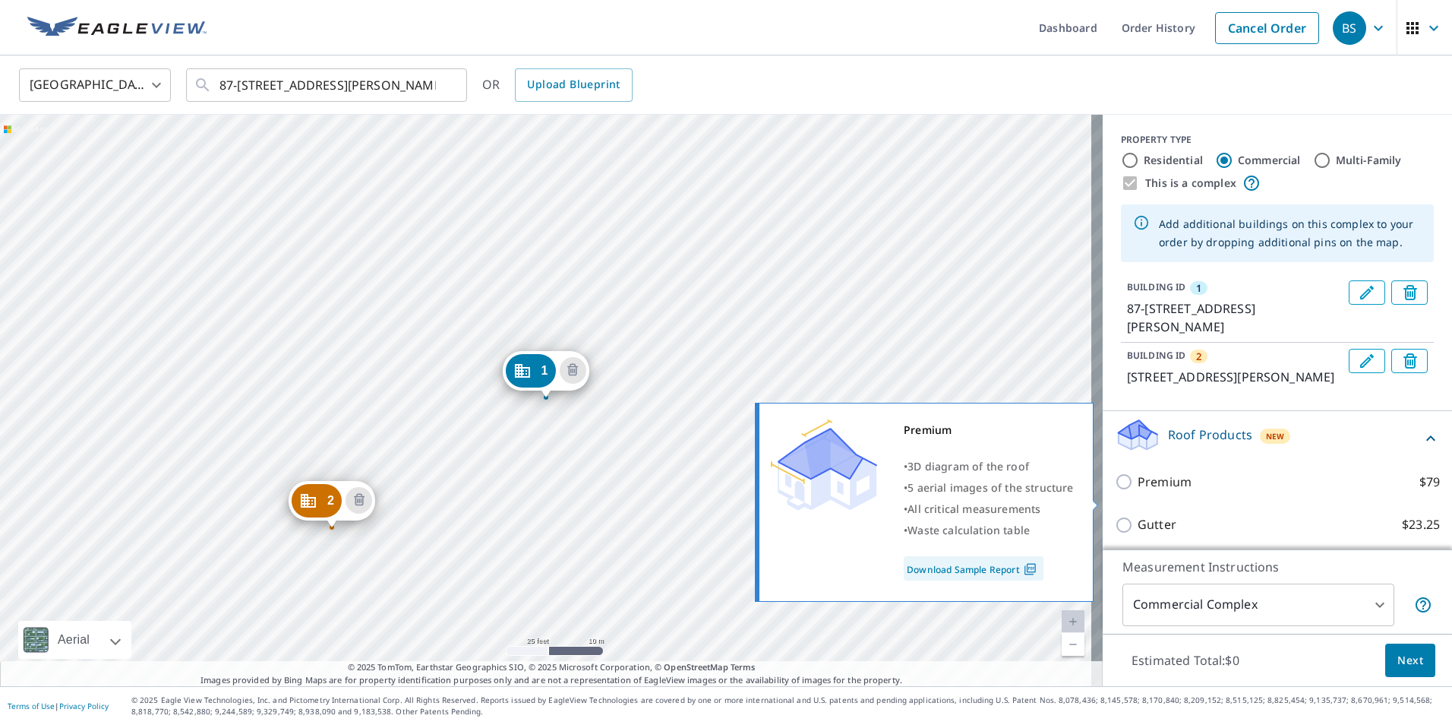
click at [1115, 491] on input "Premium $79" at bounding box center [1126, 481] width 23 height 18
checkbox input "true"
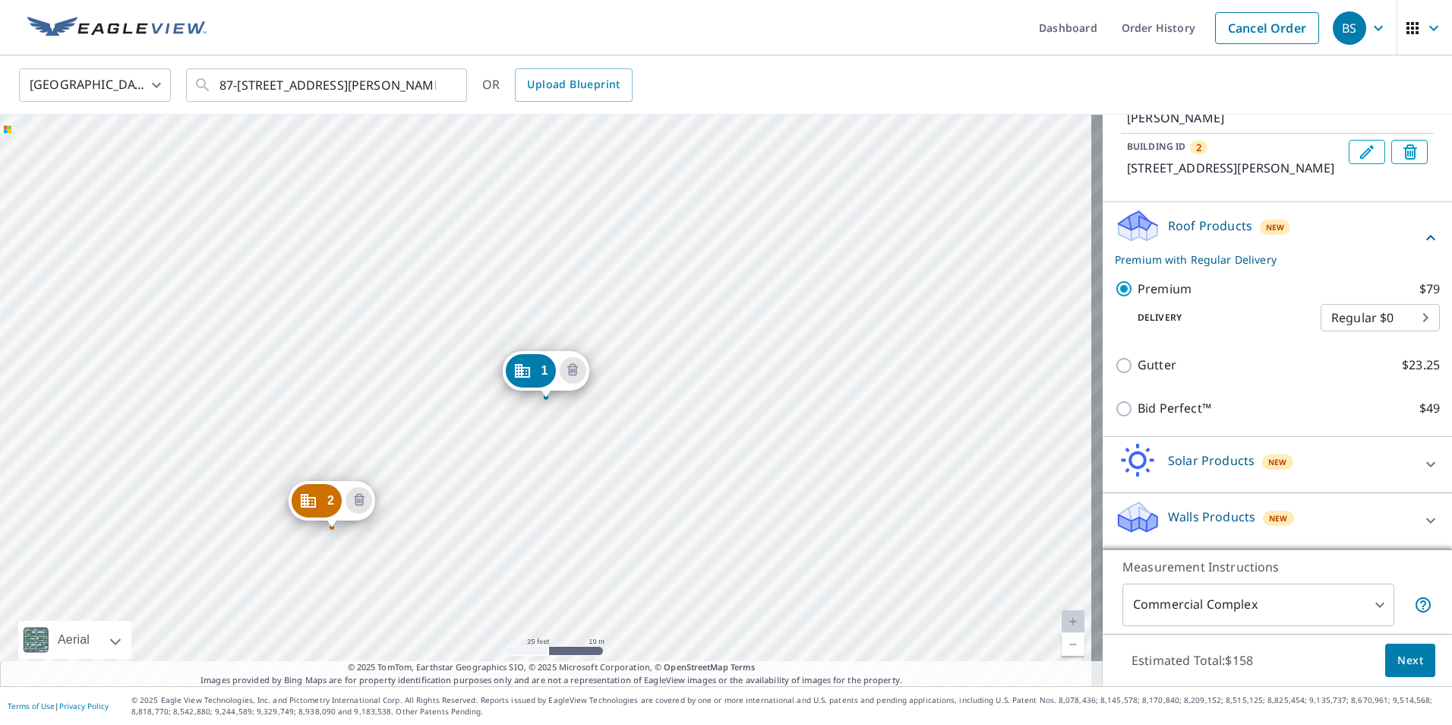
scroll to position [227, 0]
click at [1404, 666] on span "Next" at bounding box center [1410, 660] width 26 height 19
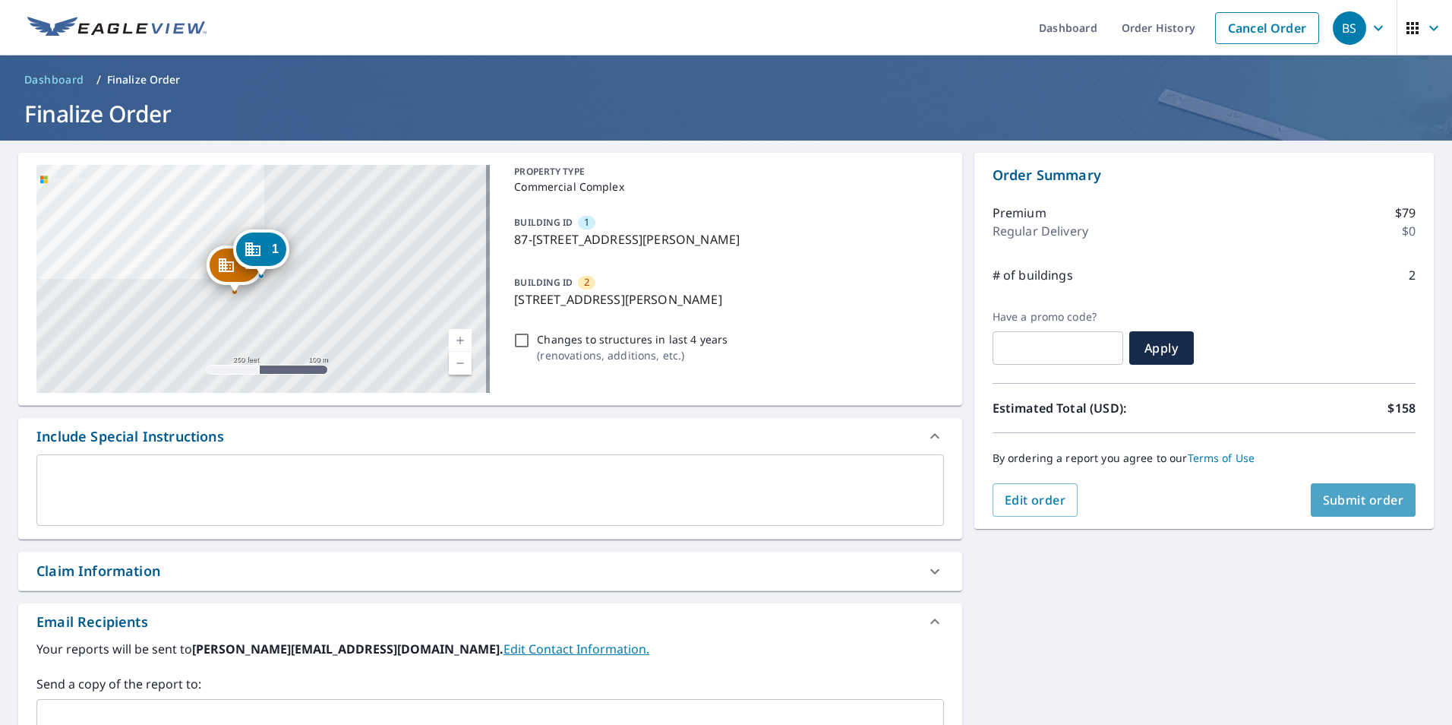
click at [1346, 501] on span "Submit order" at bounding box center [1363, 499] width 81 height 17
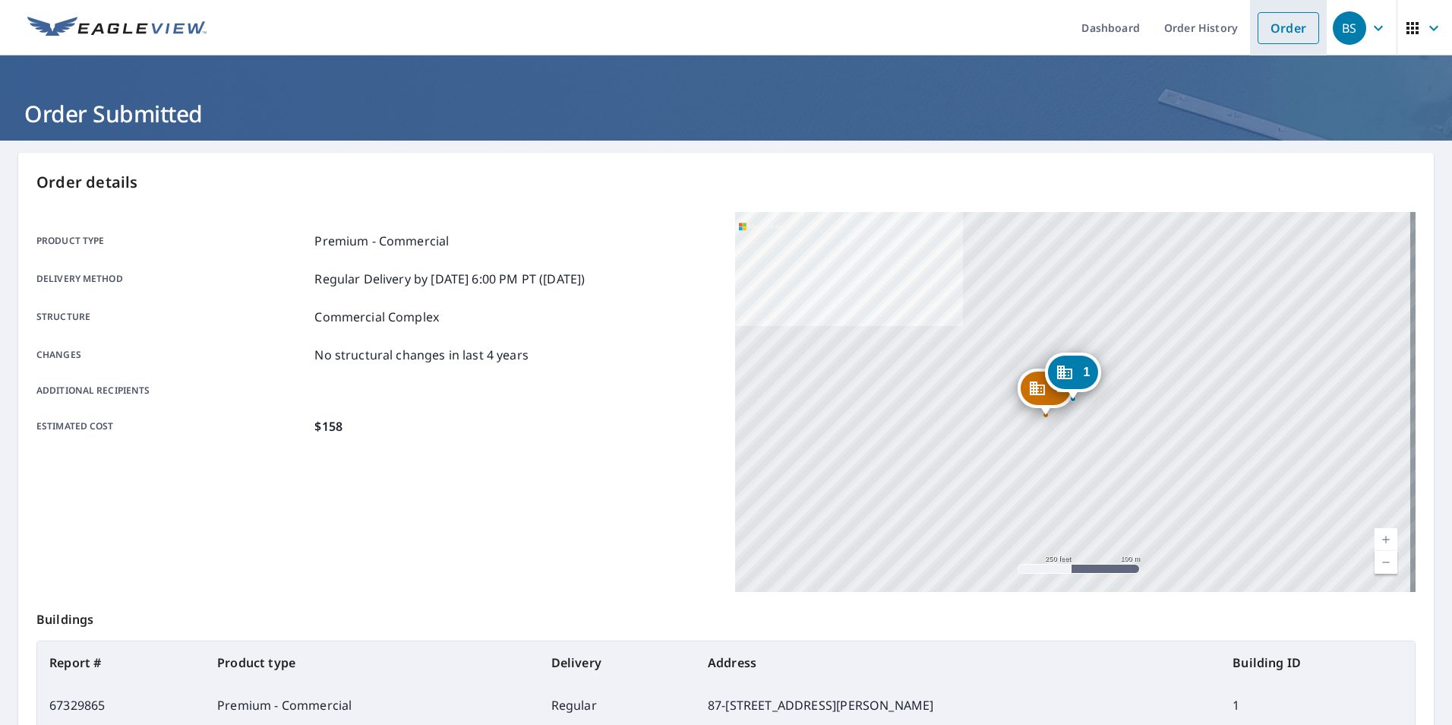
click at [1277, 33] on link "Order" at bounding box center [1289, 28] width 62 height 32
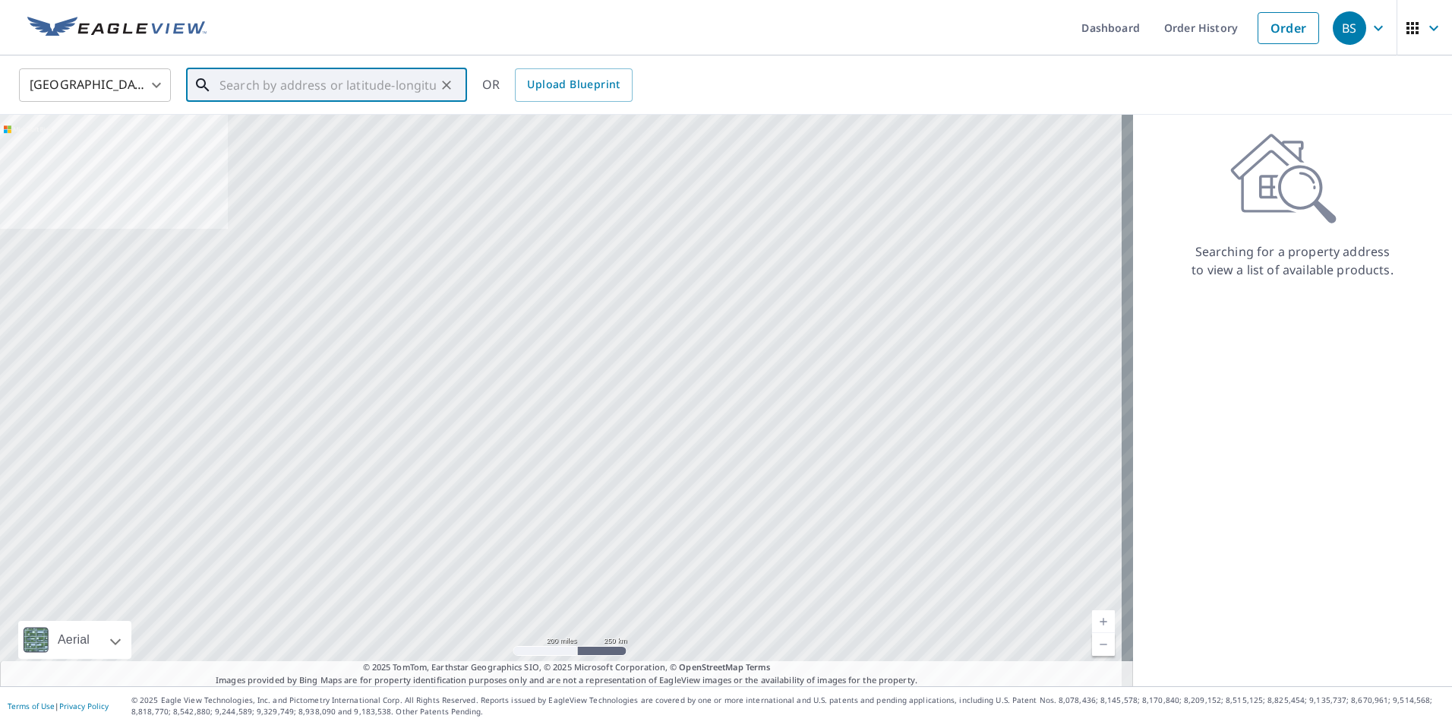
click at [299, 90] on input "text" at bounding box center [327, 85] width 216 height 43
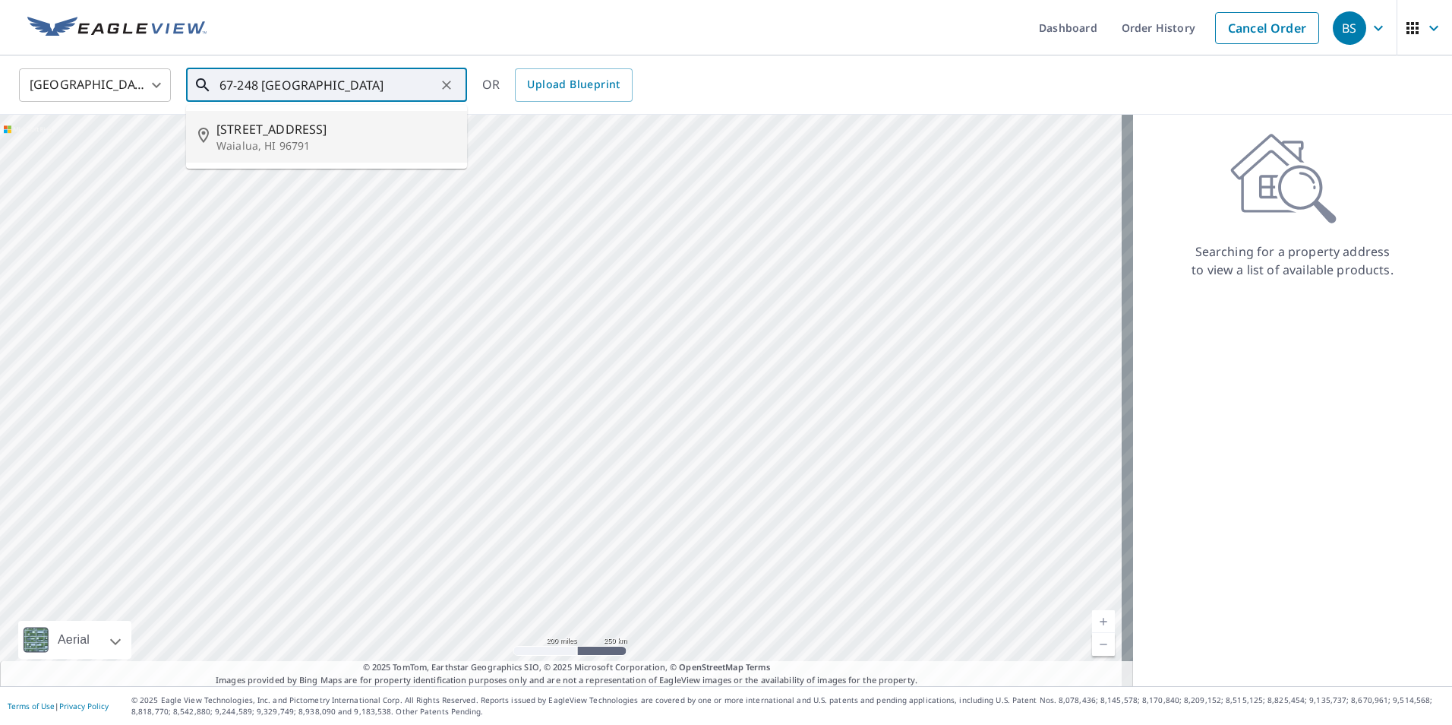
click at [273, 133] on span "67-248 Kupahu St" at bounding box center [335, 129] width 238 height 18
type input "67-248 Kupahu St Waialua, HI 96791"
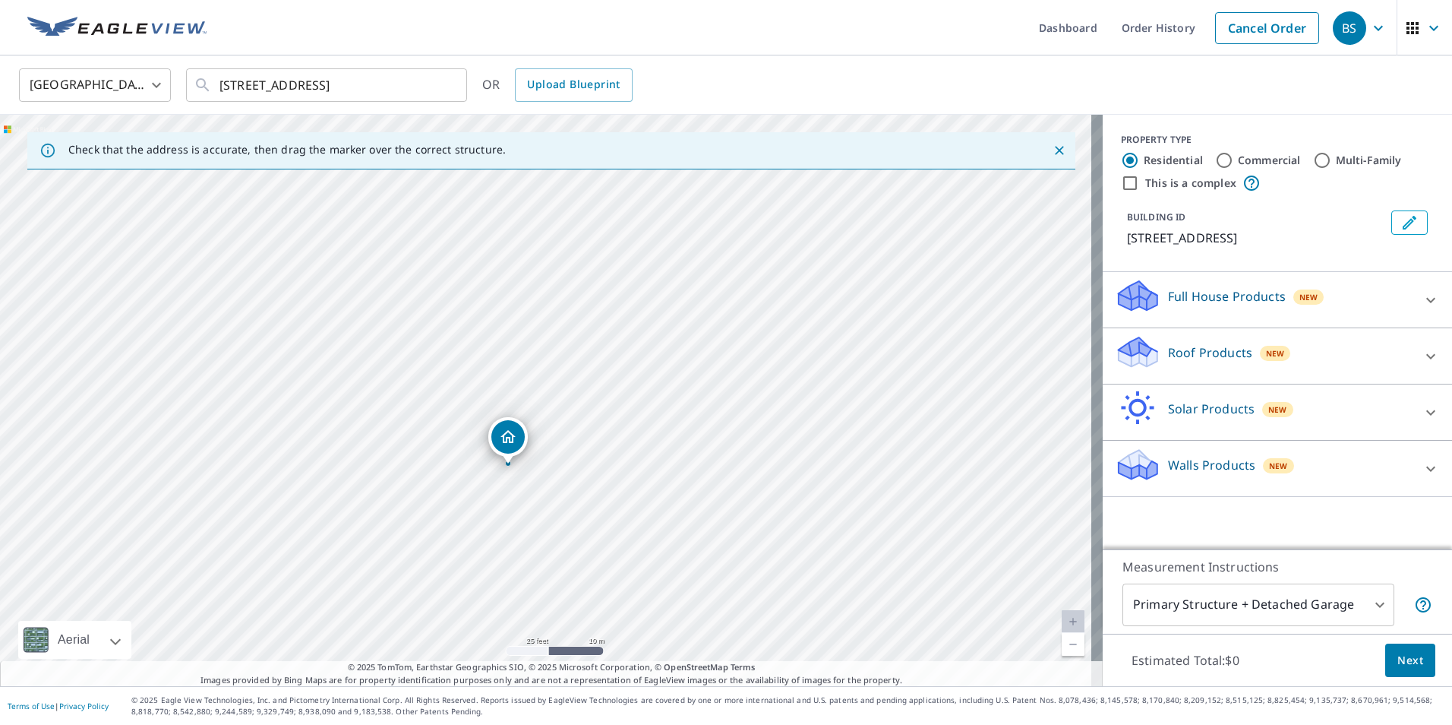
drag, startPoint x: 492, startPoint y: 346, endPoint x: 454, endPoint y: 412, distance: 76.2
click at [454, 412] on div "67-248 Kupahu St Waialua, HI 96791" at bounding box center [551, 400] width 1103 height 571
click at [1197, 359] on p "Roof Products" at bounding box center [1210, 352] width 84 height 18
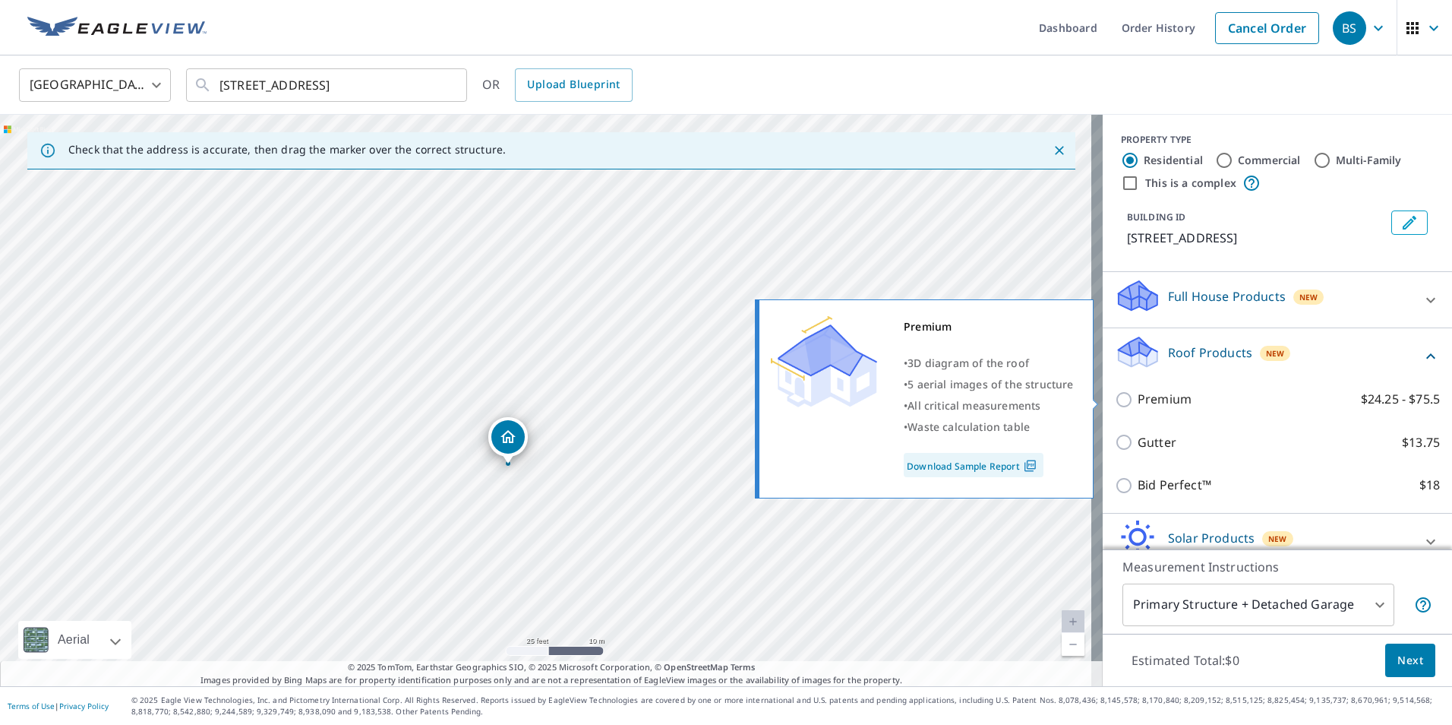
click at [1115, 404] on input "Premium $24.25 - $75.5" at bounding box center [1126, 399] width 23 height 18
checkbox input "true"
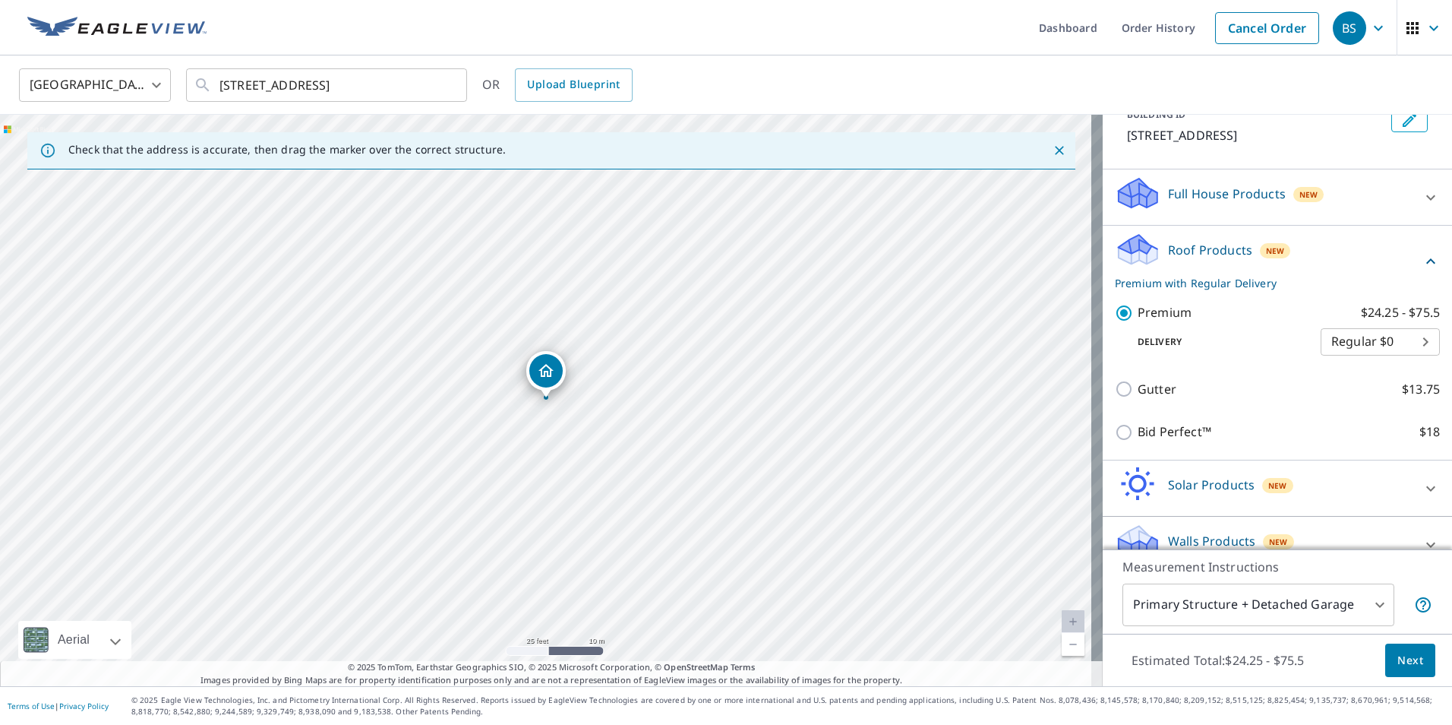
scroll to position [126, 0]
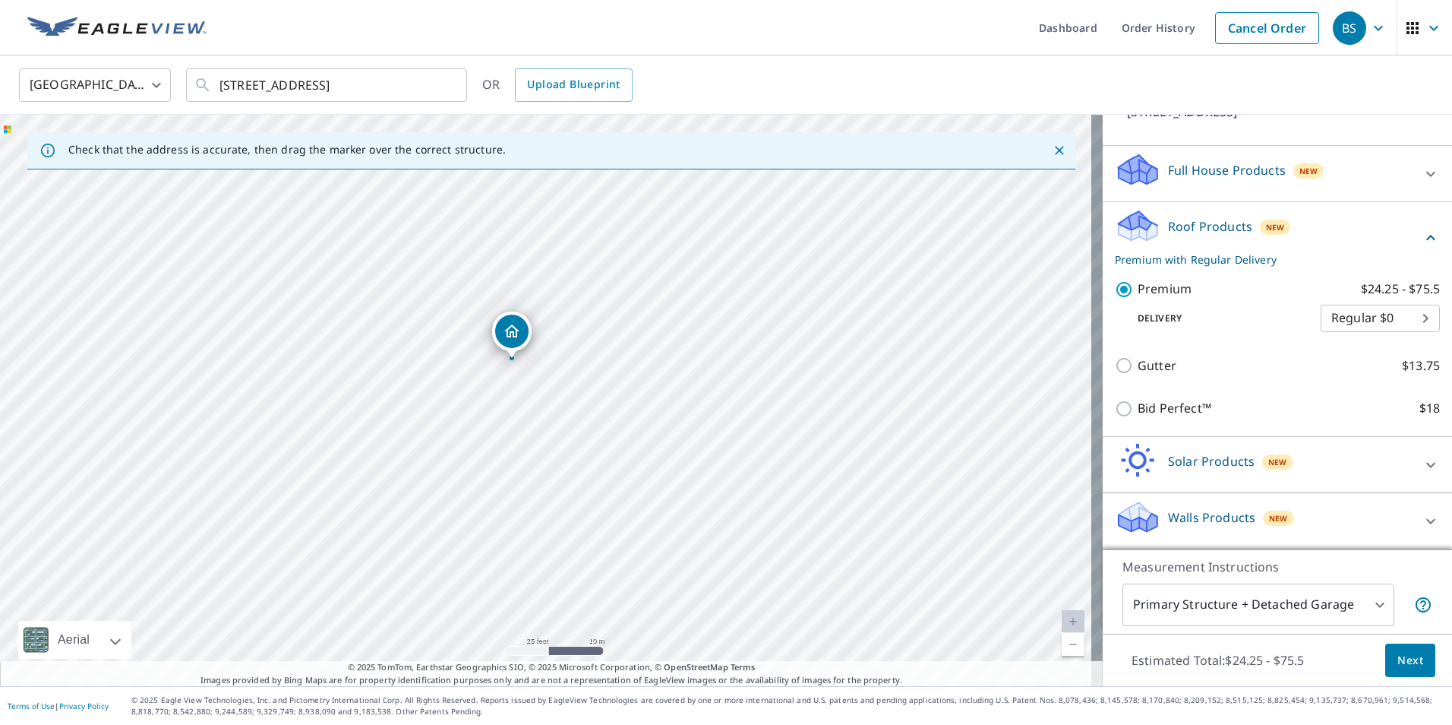
drag, startPoint x: 542, startPoint y: 352, endPoint x: 507, endPoint y: 313, distance: 52.2
click at [1397, 661] on span "Next" at bounding box center [1410, 660] width 26 height 19
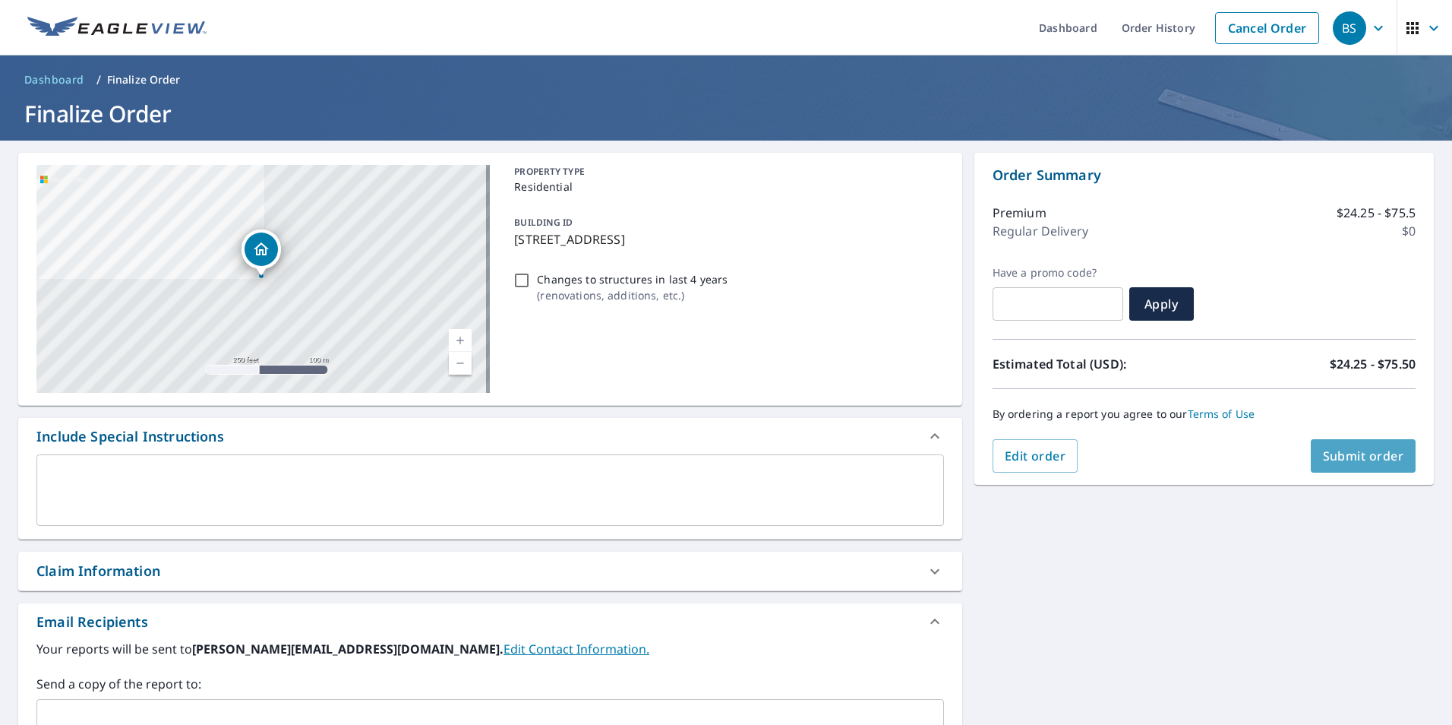
click at [1360, 456] on span "Submit order" at bounding box center [1363, 455] width 81 height 17
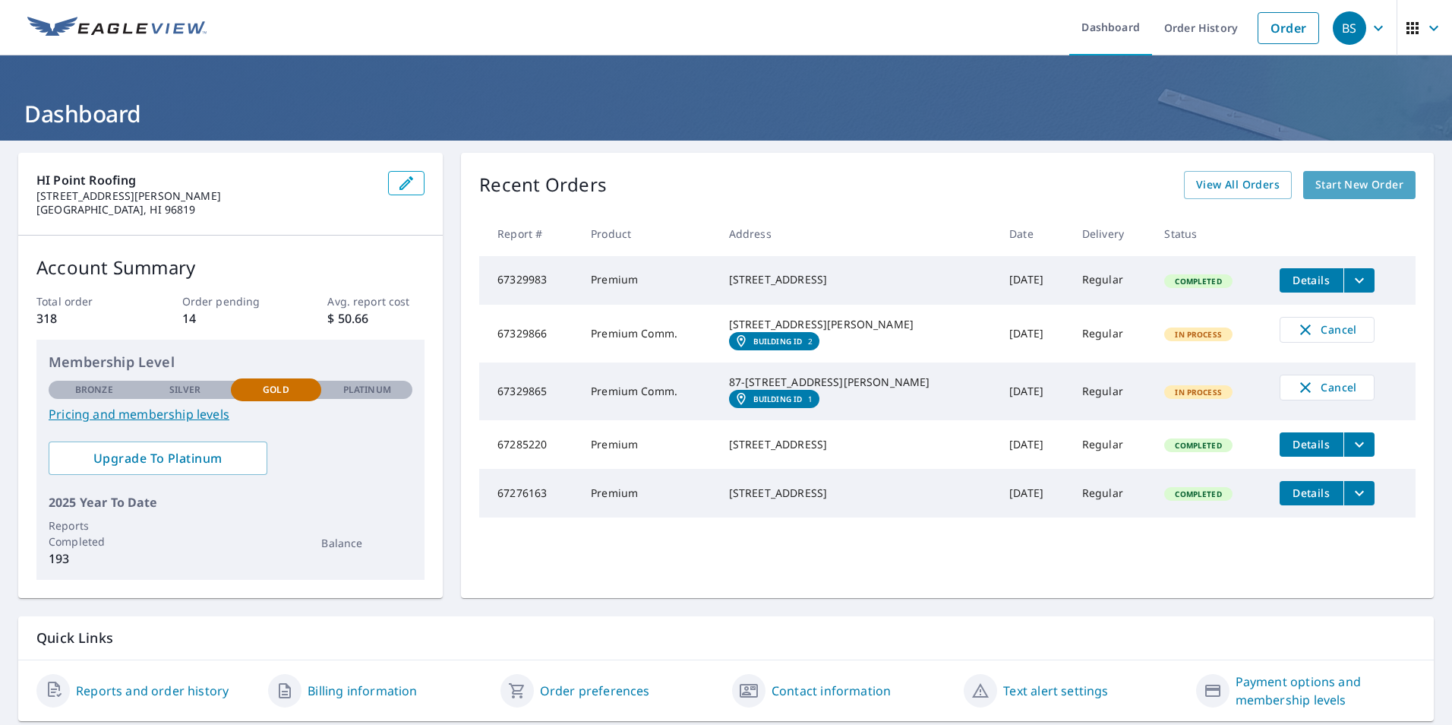
click at [1371, 185] on span "Start New Order" at bounding box center [1359, 184] width 88 height 19
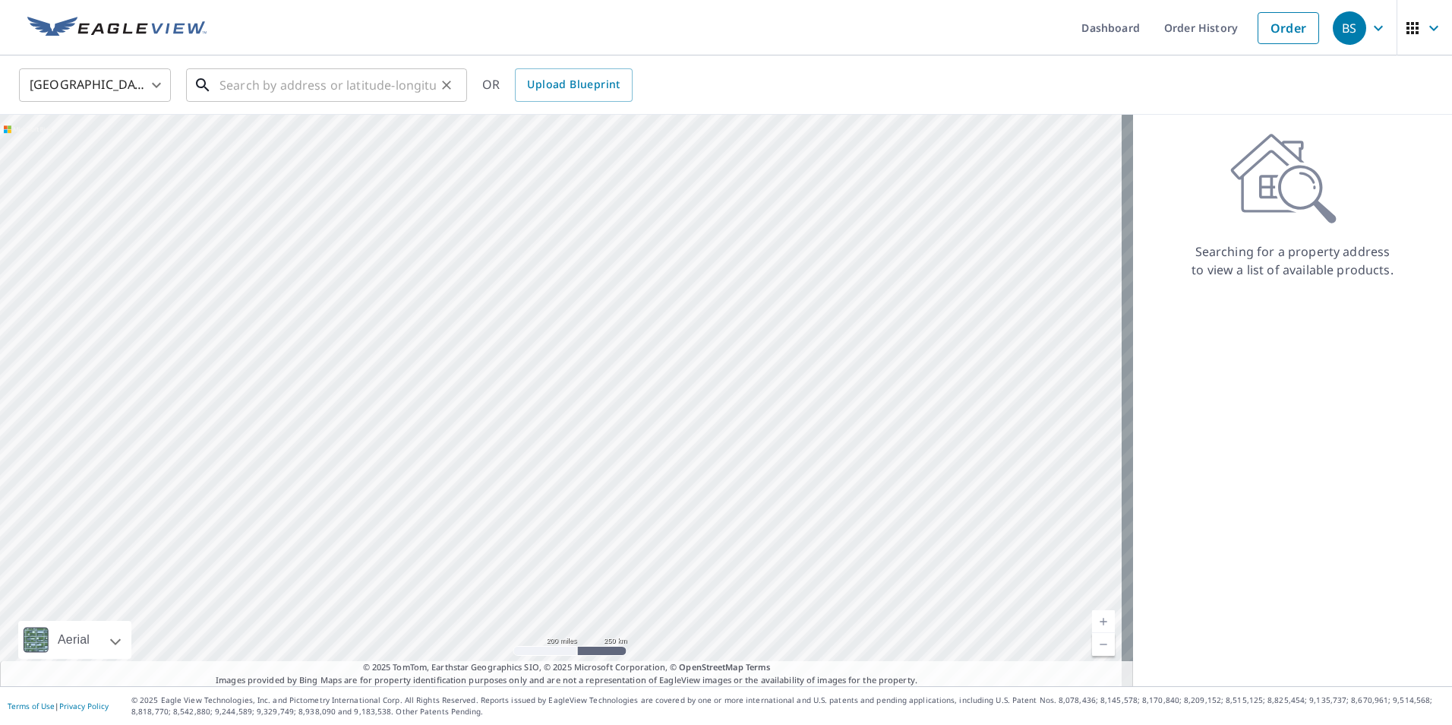
click at [244, 94] on input "text" at bounding box center [327, 85] width 216 height 43
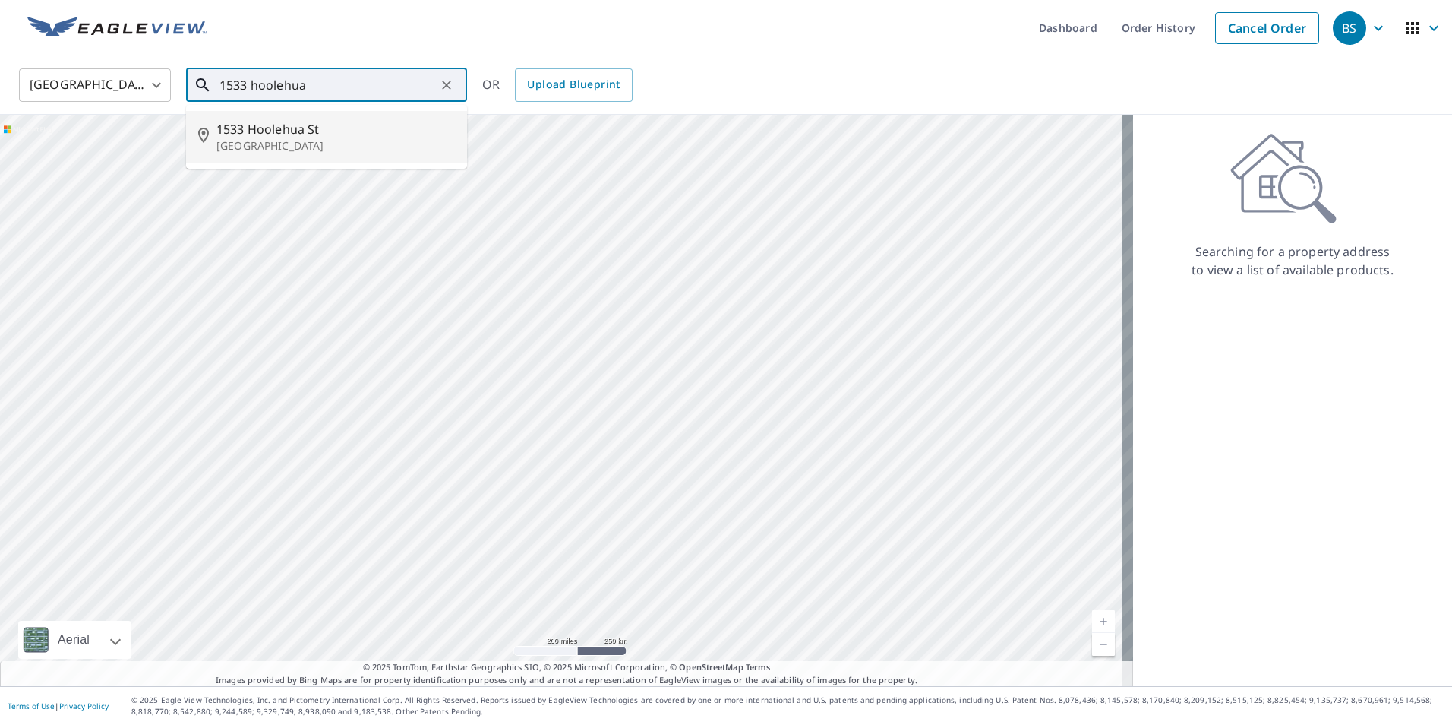
click at [237, 131] on span "1533 Hoolehua St" at bounding box center [335, 129] width 238 height 18
type input "[STREET_ADDRESS]"
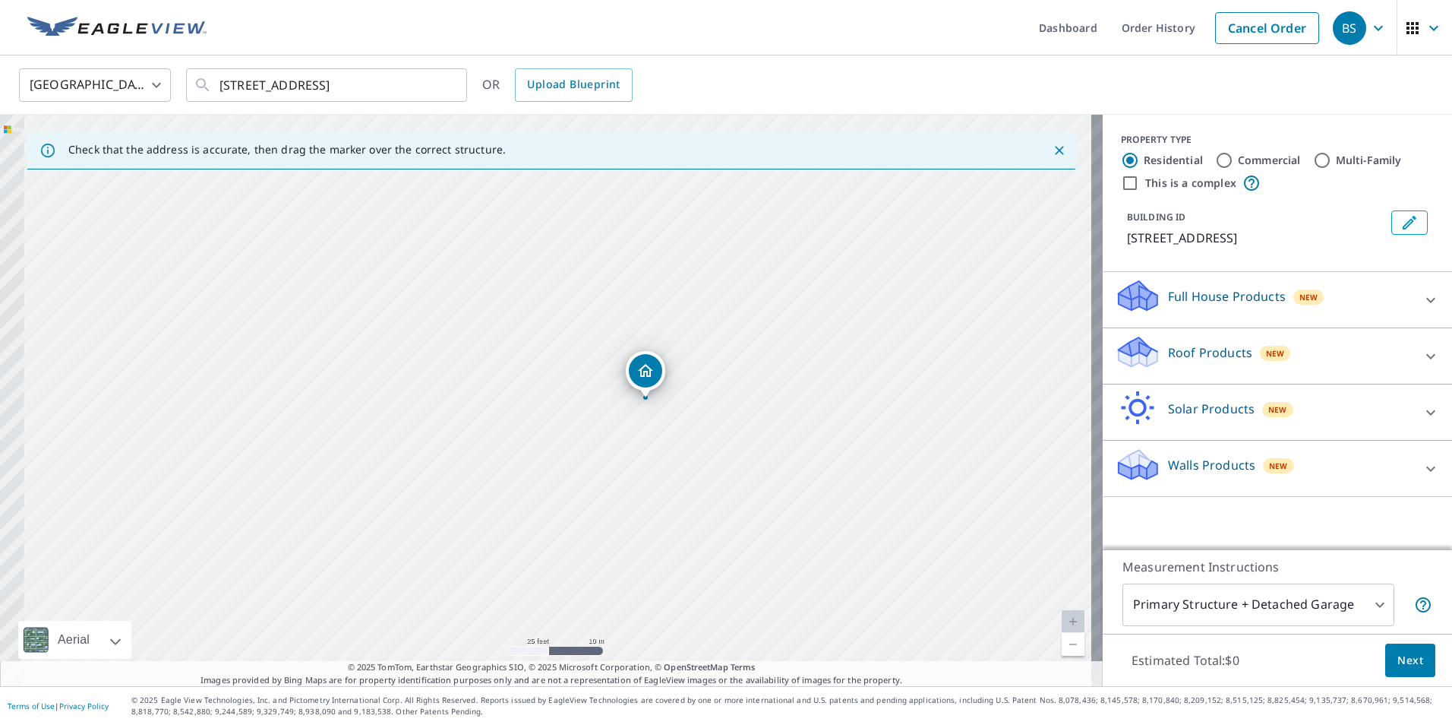
drag, startPoint x: 350, startPoint y: 421, endPoint x: 550, endPoint y: 416, distance: 199.8
click at [550, 416] on div "[STREET_ADDRESS]" at bounding box center [551, 400] width 1103 height 571
click at [682, 432] on div "[STREET_ADDRESS]" at bounding box center [551, 400] width 1103 height 571
click at [565, 434] on div "[STREET_ADDRESS]" at bounding box center [551, 400] width 1103 height 571
click at [1413, 340] on div at bounding box center [1431, 356] width 36 height 36
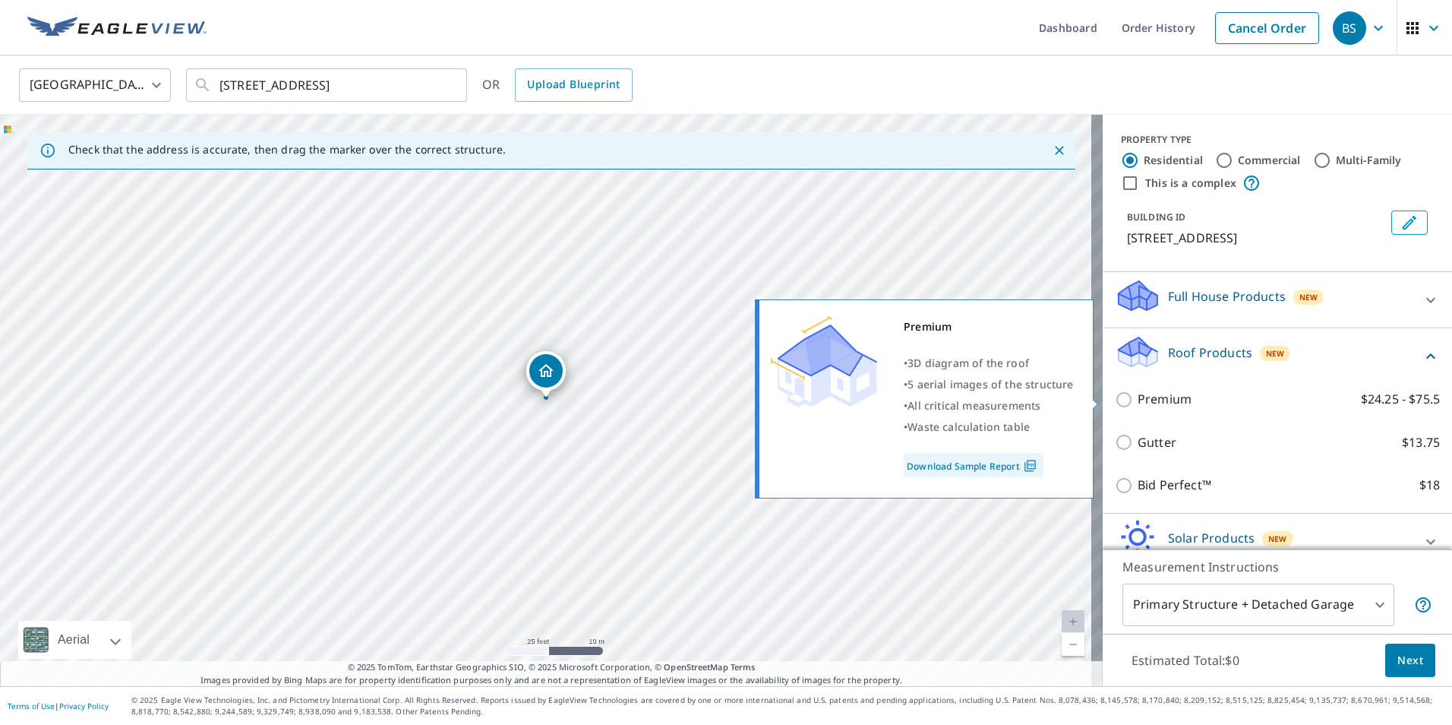
click at [1115, 402] on input "Premium $24.25 - $75.5" at bounding box center [1126, 399] width 23 height 18
checkbox input "true"
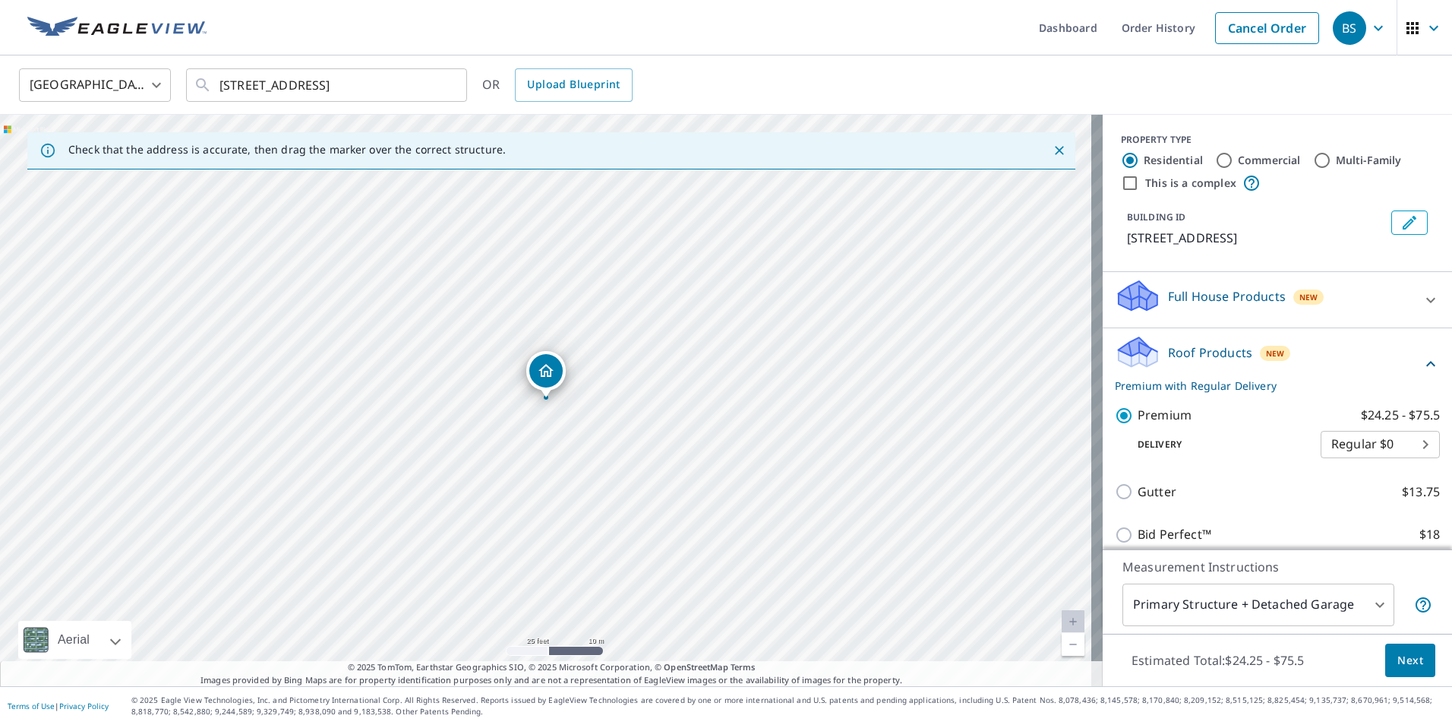
click at [1401, 661] on span "Next" at bounding box center [1410, 660] width 26 height 19
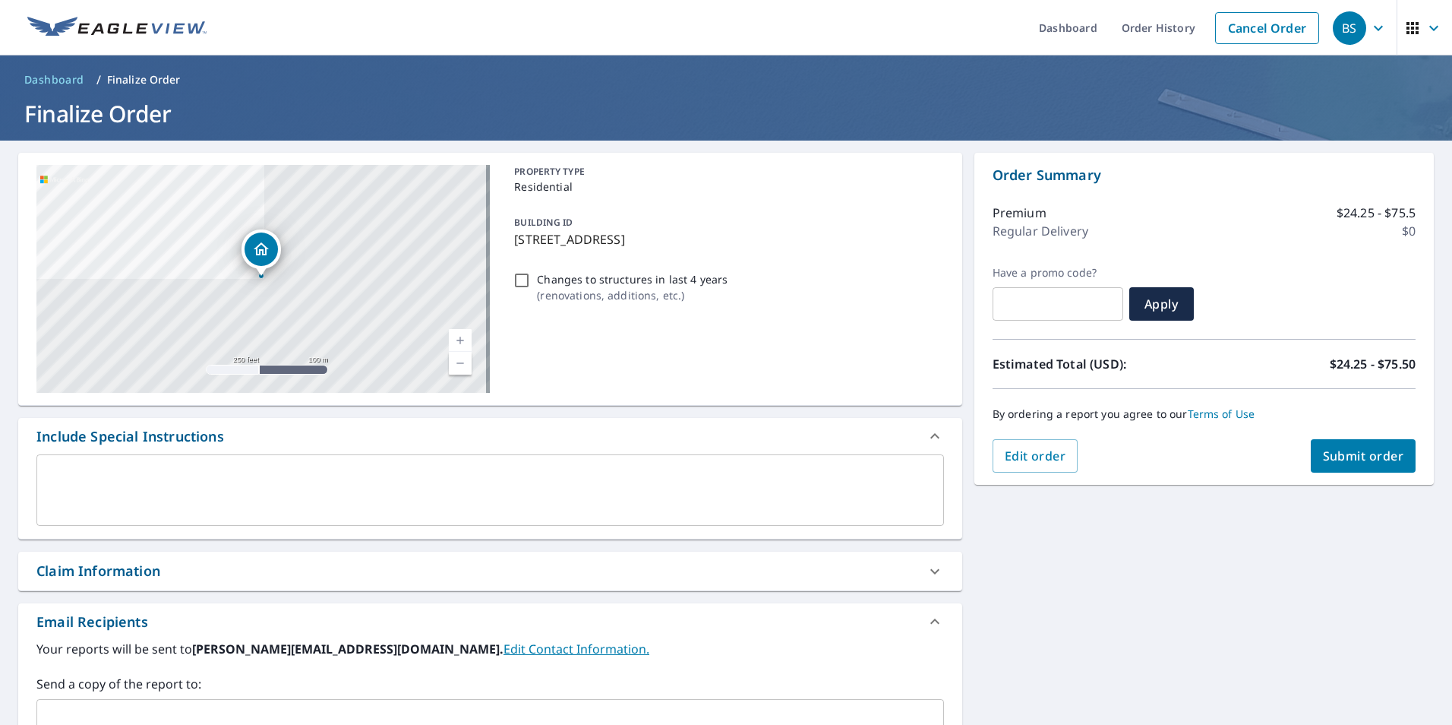
click at [1352, 444] on button "Submit order" at bounding box center [1364, 455] width 106 height 33
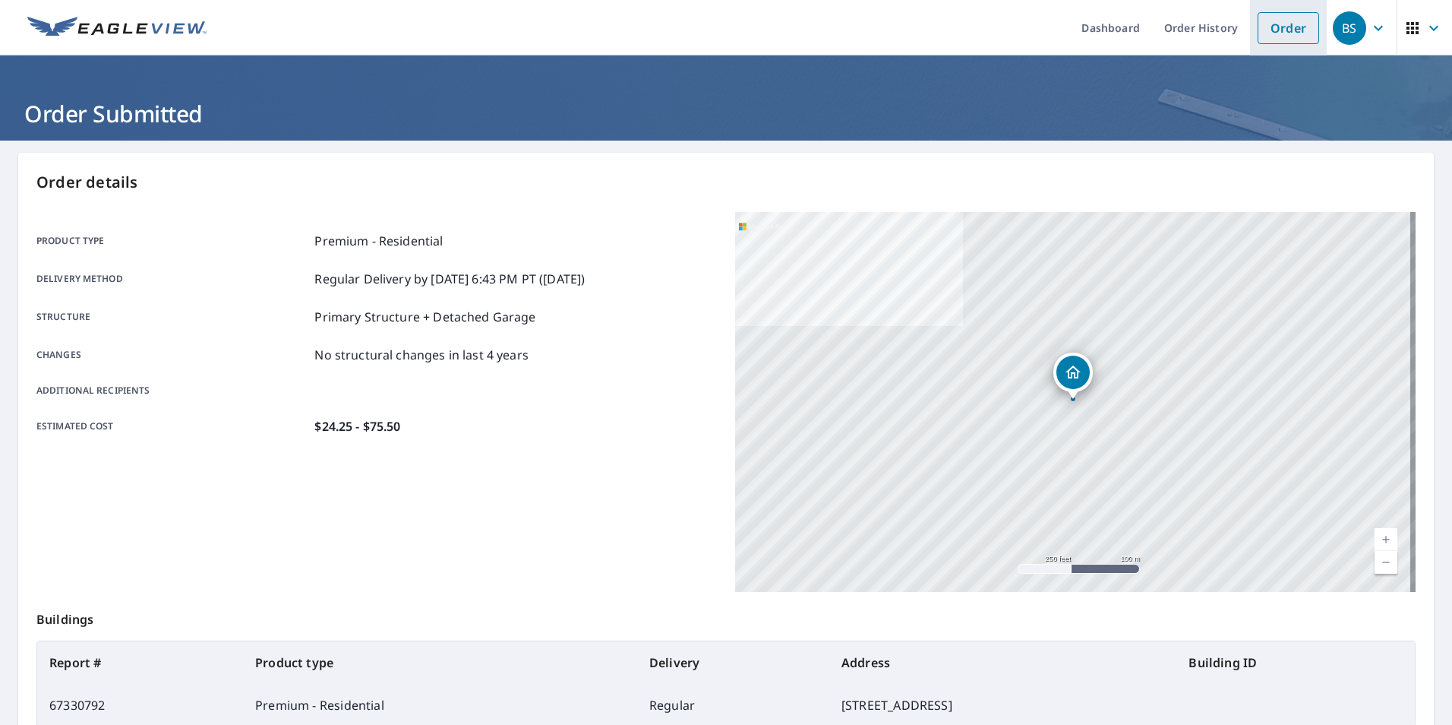
click at [1274, 33] on link "Order" at bounding box center [1289, 28] width 62 height 32
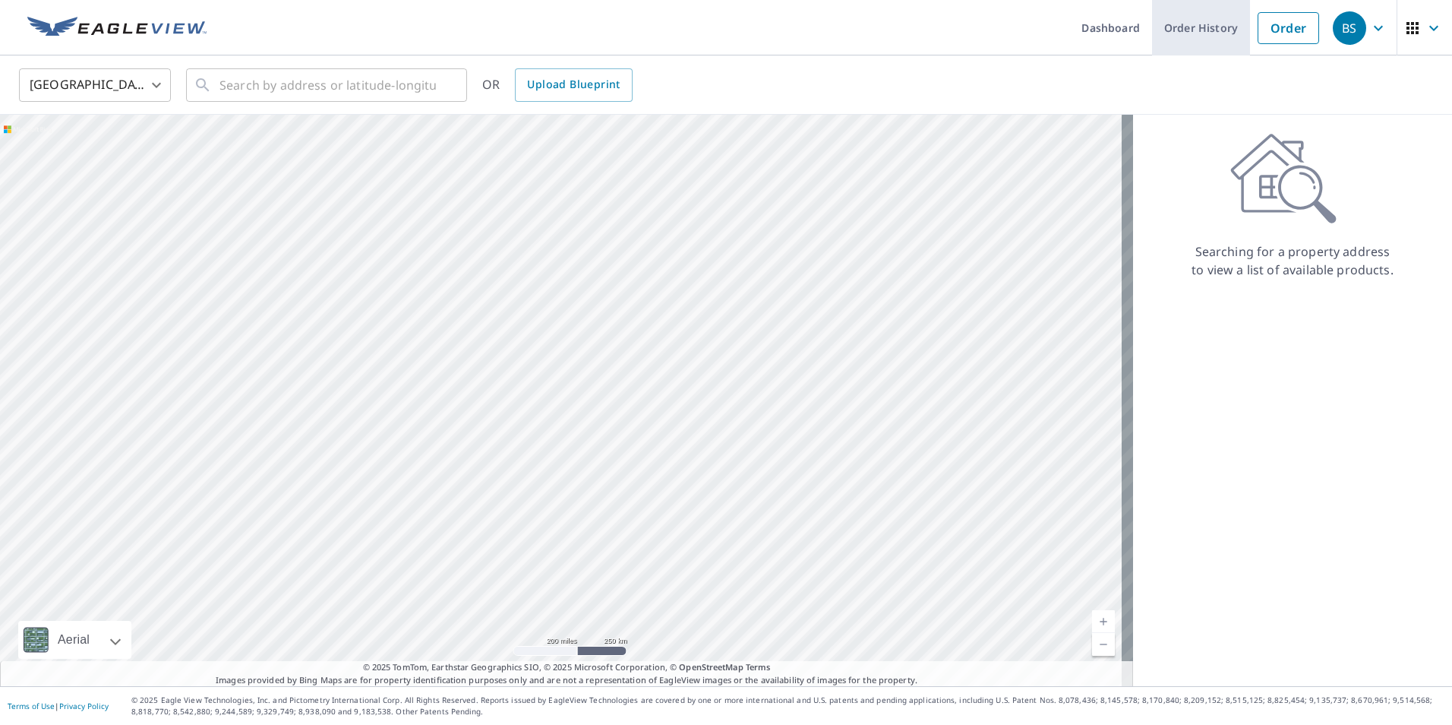
click at [1194, 28] on link "Order History" at bounding box center [1201, 27] width 98 height 55
